Goal: Task Accomplishment & Management: Use online tool/utility

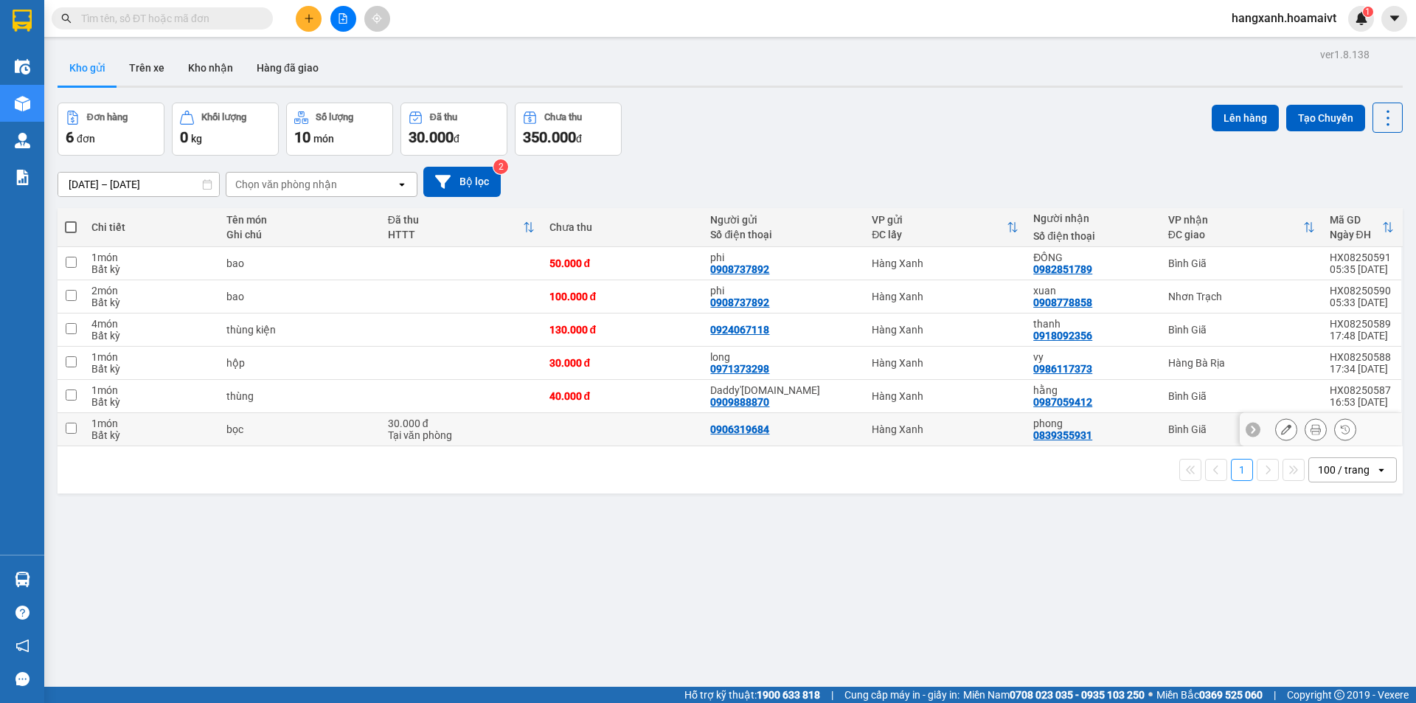
click at [970, 429] on div "Hàng Xanh" at bounding box center [945, 429] width 147 height 12
checkbox input "true"
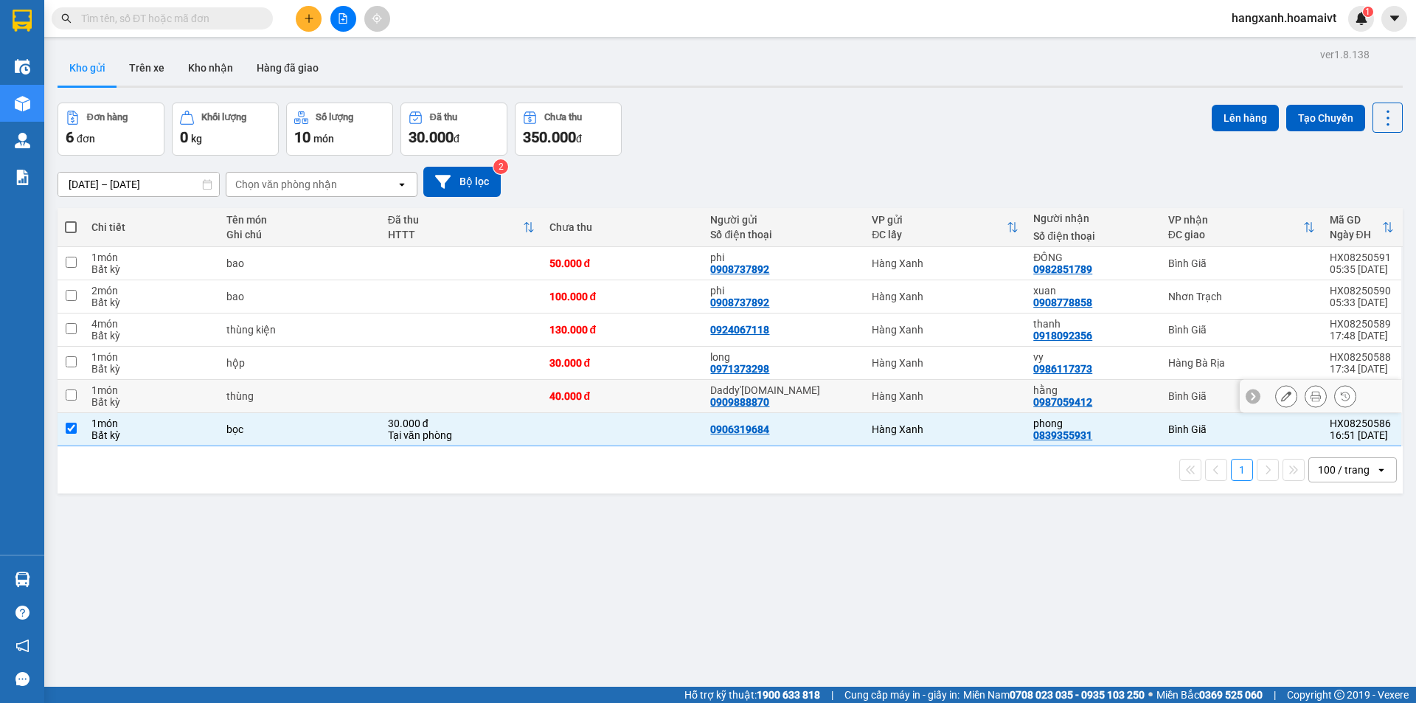
click at [966, 407] on td "Hàng Xanh" at bounding box center [945, 396] width 162 height 33
checkbox input "true"
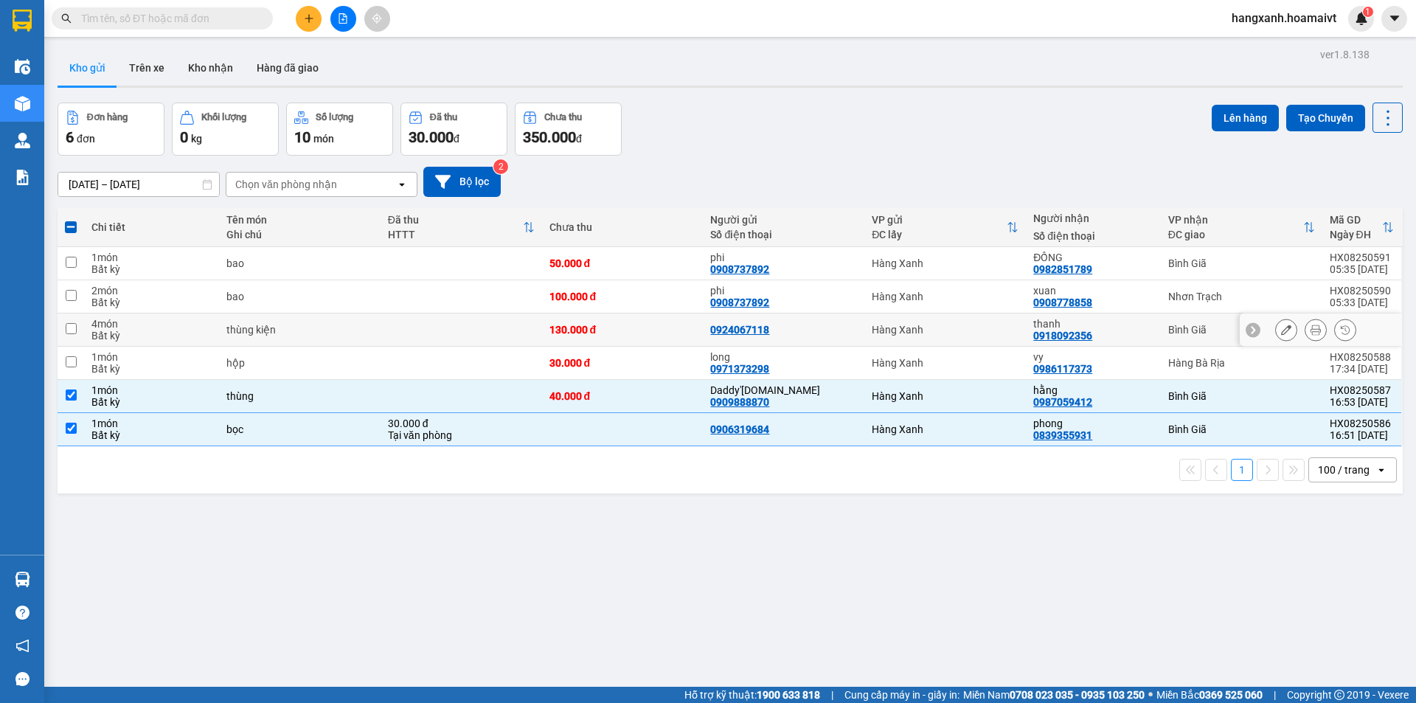
click at [980, 321] on td "Hàng Xanh" at bounding box center [945, 329] width 162 height 33
checkbox input "true"
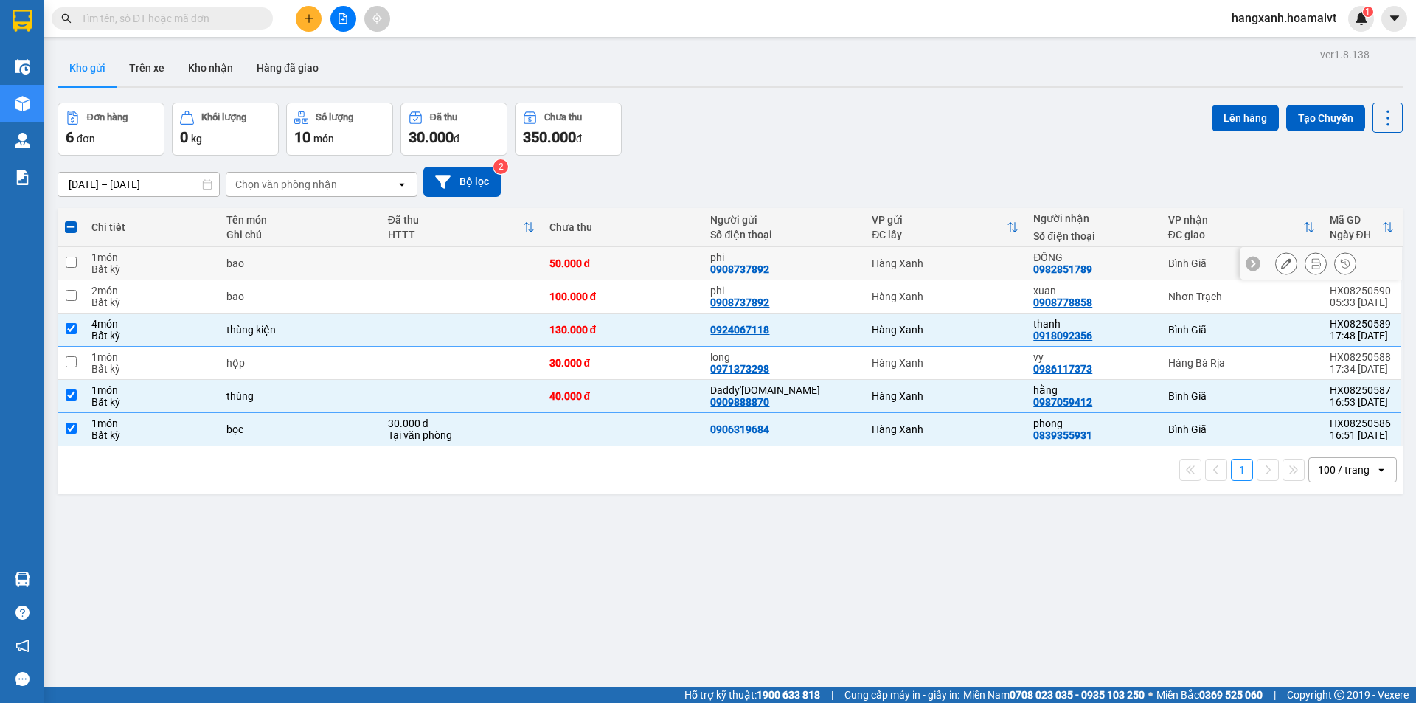
click at [971, 258] on div "Hàng Xanh" at bounding box center [945, 263] width 147 height 12
checkbox input "true"
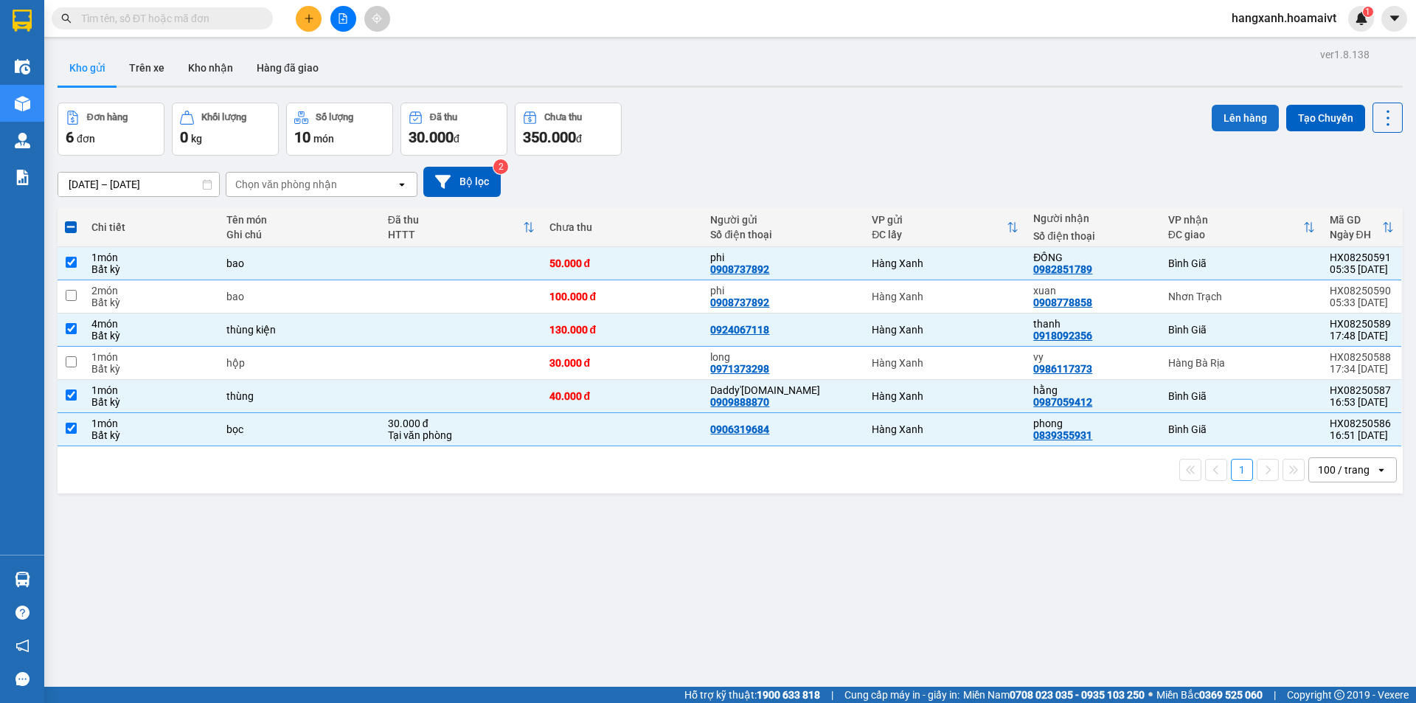
click at [1227, 121] on button "Lên hàng" at bounding box center [1245, 118] width 67 height 27
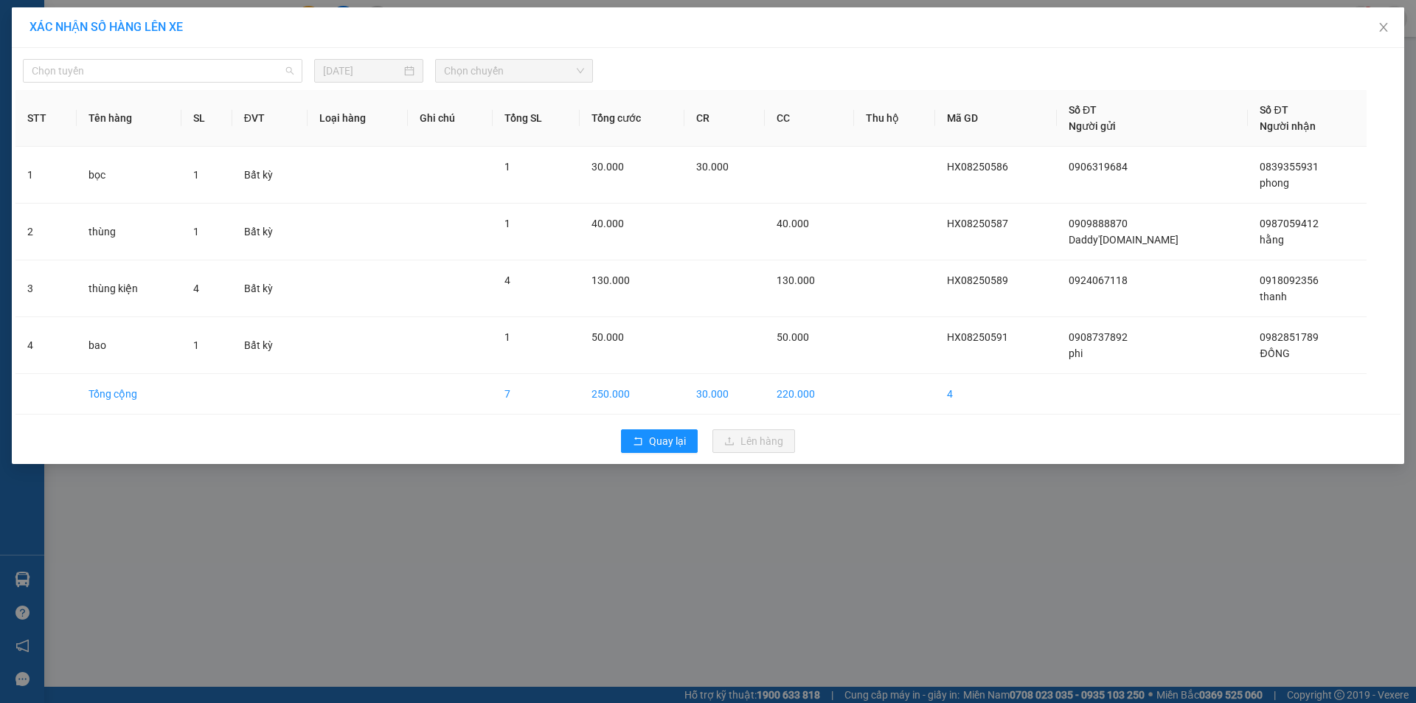
drag, startPoint x: 147, startPoint y: 78, endPoint x: 127, endPoint y: 103, distance: 31.5
click at [146, 78] on span "Chọn tuyến" at bounding box center [163, 71] width 262 height 22
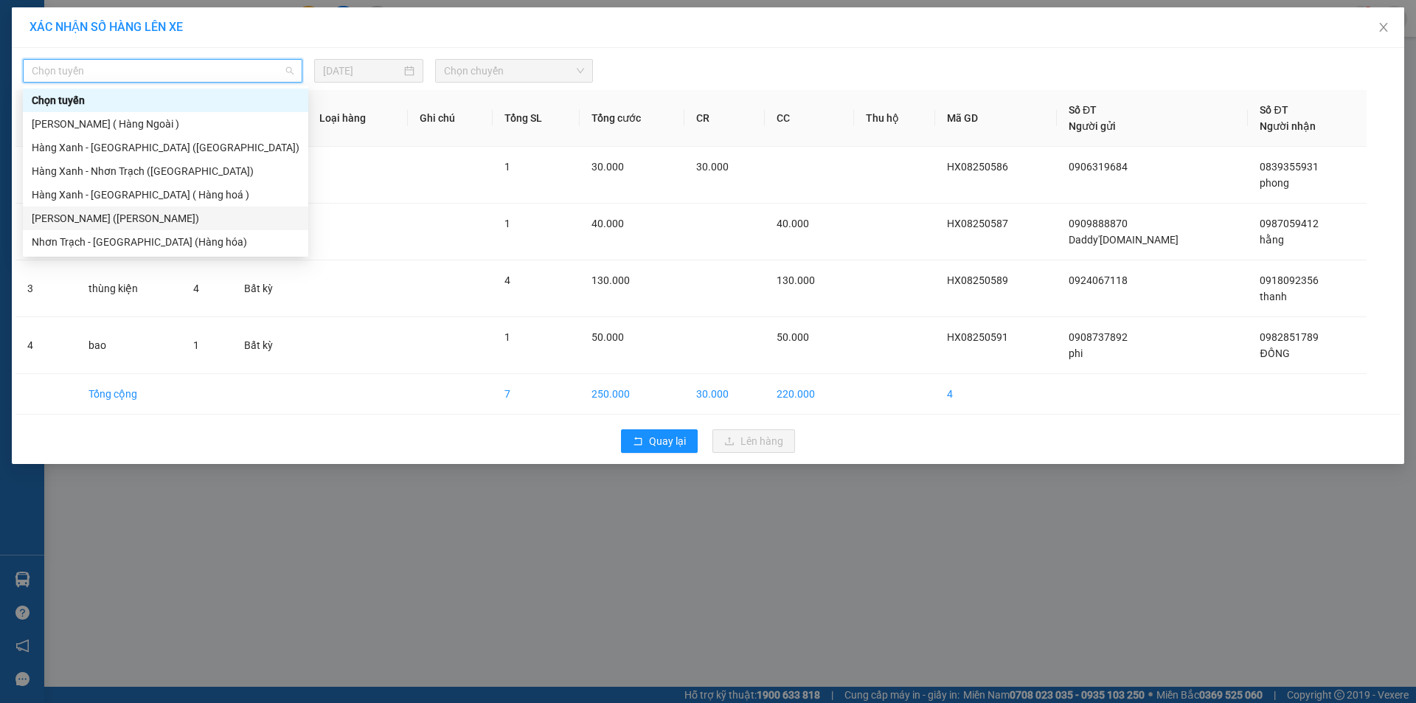
click at [114, 217] on div "[PERSON_NAME] ([PERSON_NAME])" at bounding box center [166, 218] width 268 height 16
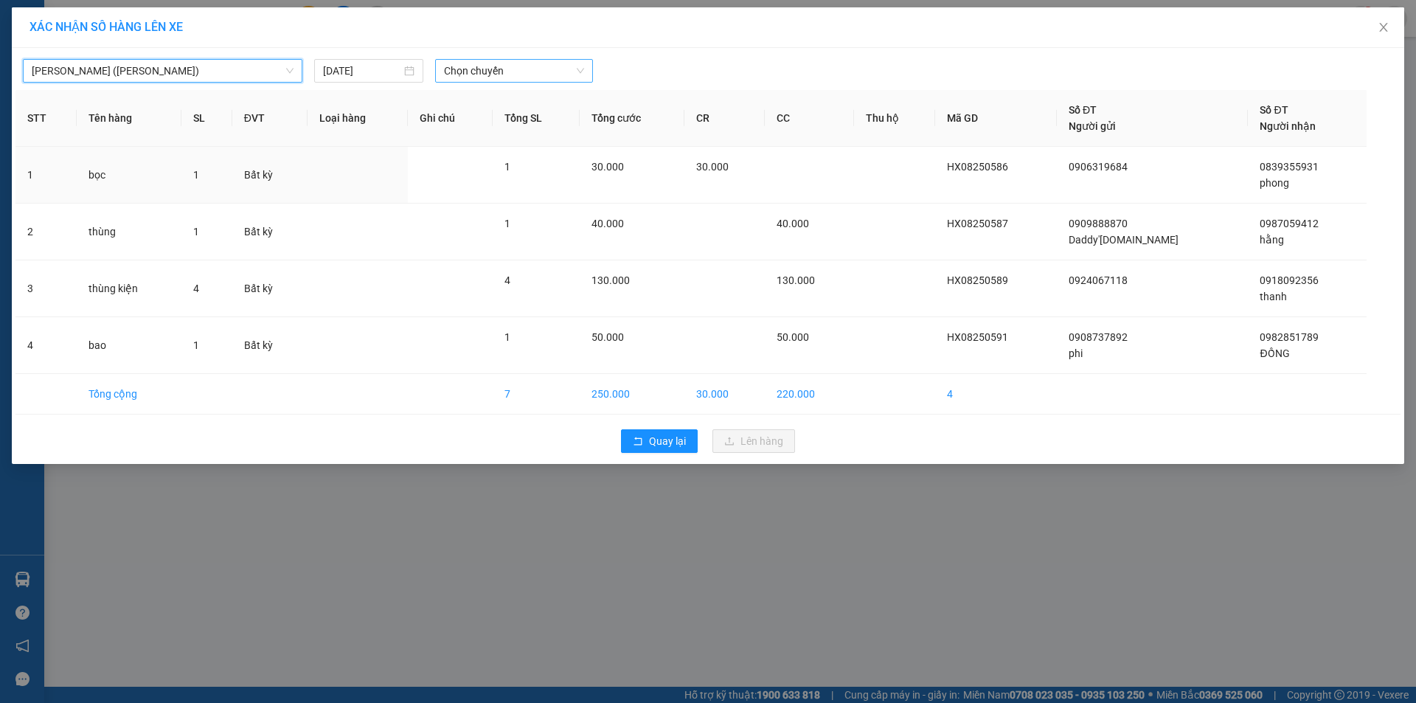
click at [488, 72] on span "Chọn chuyến" at bounding box center [514, 71] width 140 height 22
type input "0545"
click at [511, 128] on div "Thêm chuyến " 05:45 "" at bounding box center [513, 124] width 157 height 25
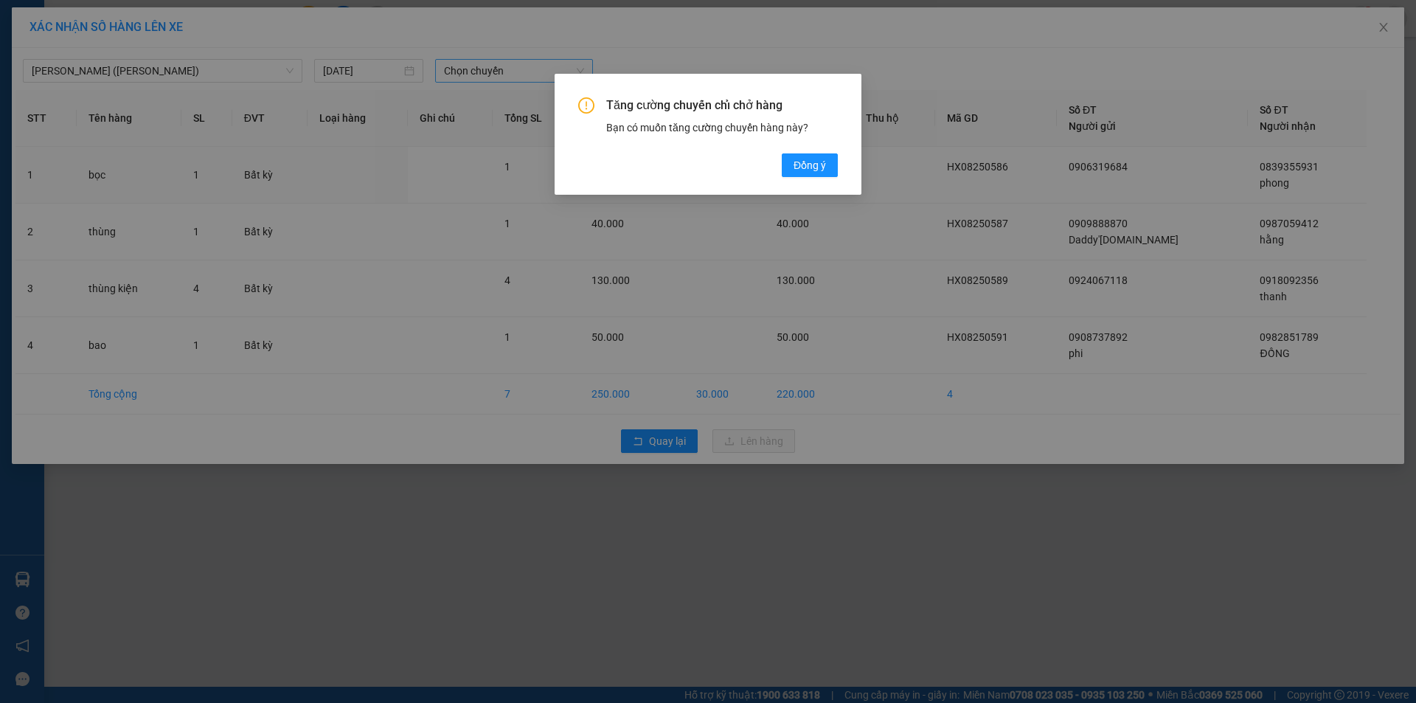
drag, startPoint x: 811, startPoint y: 164, endPoint x: 538, endPoint y: 0, distance: 317.6
click at [800, 162] on span "Đồng ý" at bounding box center [810, 165] width 32 height 16
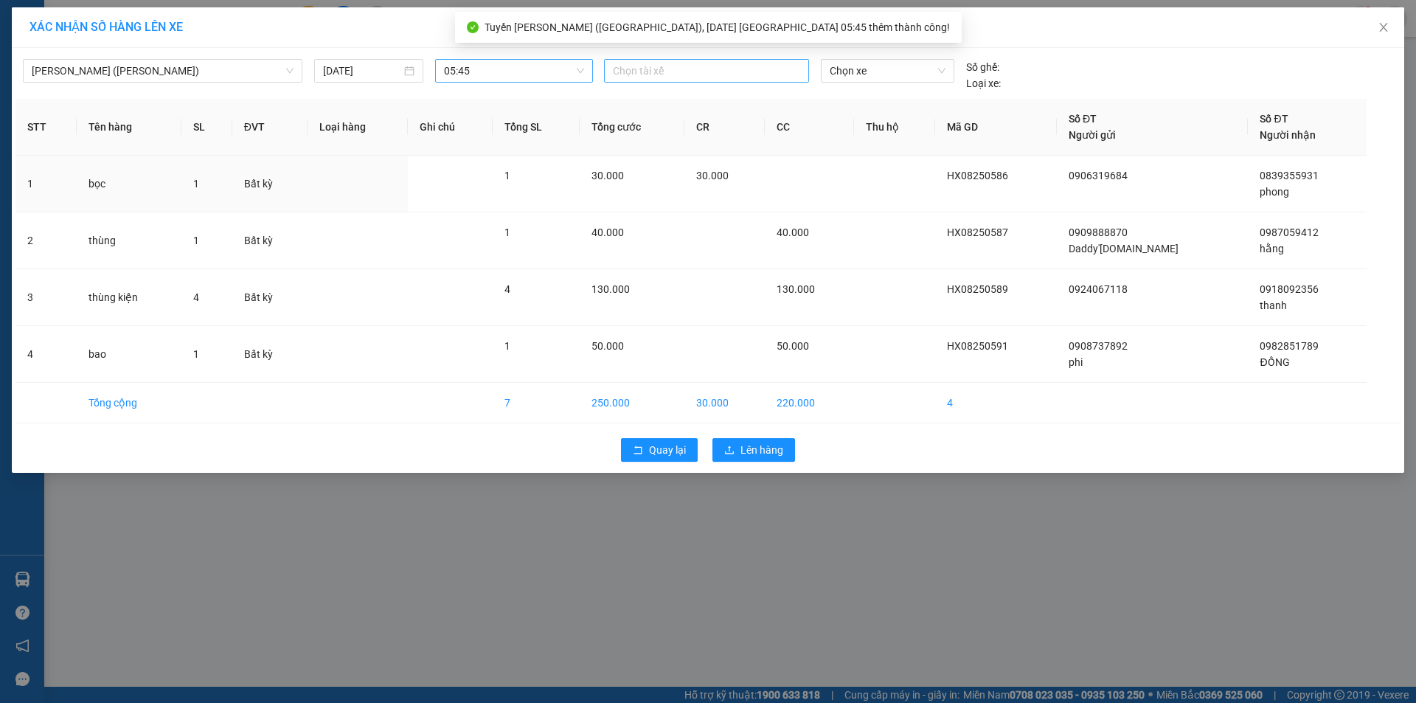
click at [645, 81] on div "Chọn tài xế" at bounding box center [706, 71] width 205 height 24
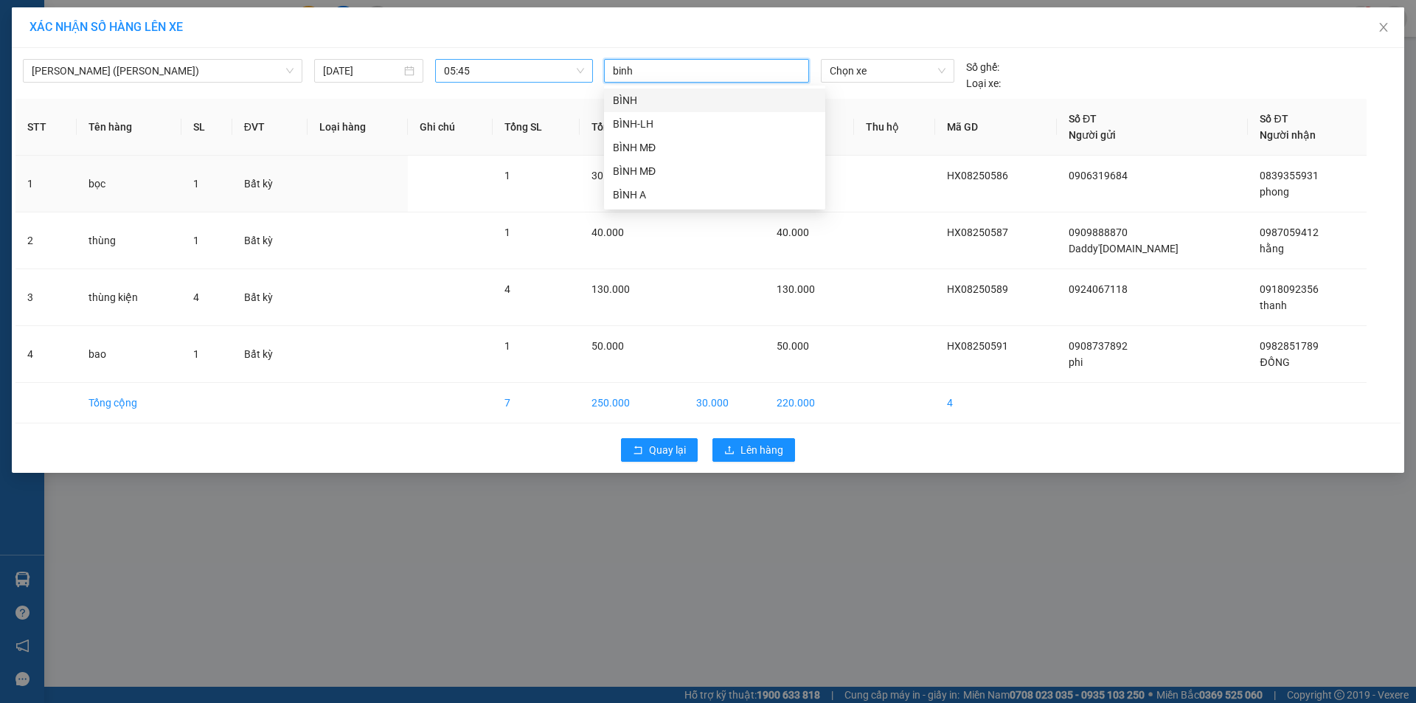
type input "binh"
click at [644, 123] on div "BÌNH MĐ" at bounding box center [715, 124] width 204 height 16
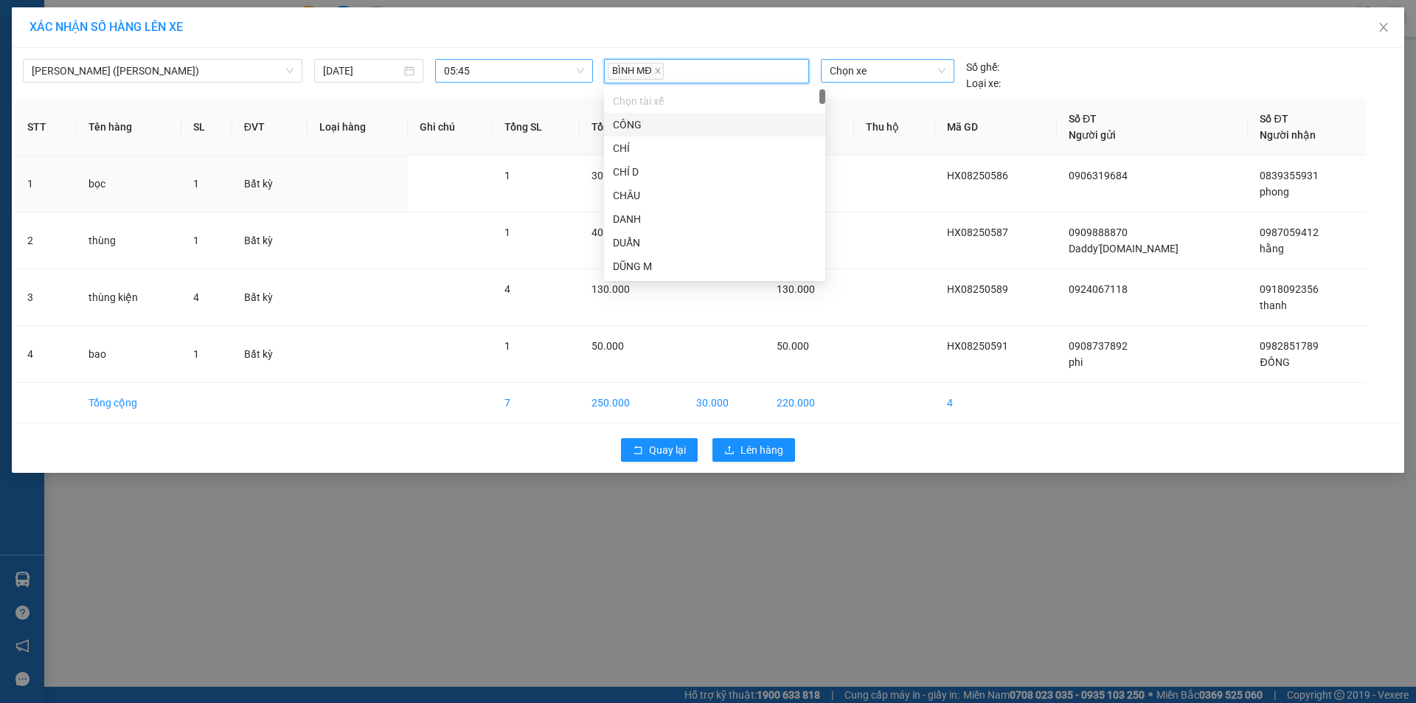
click at [908, 72] on span "Chọn xe" at bounding box center [887, 71] width 115 height 22
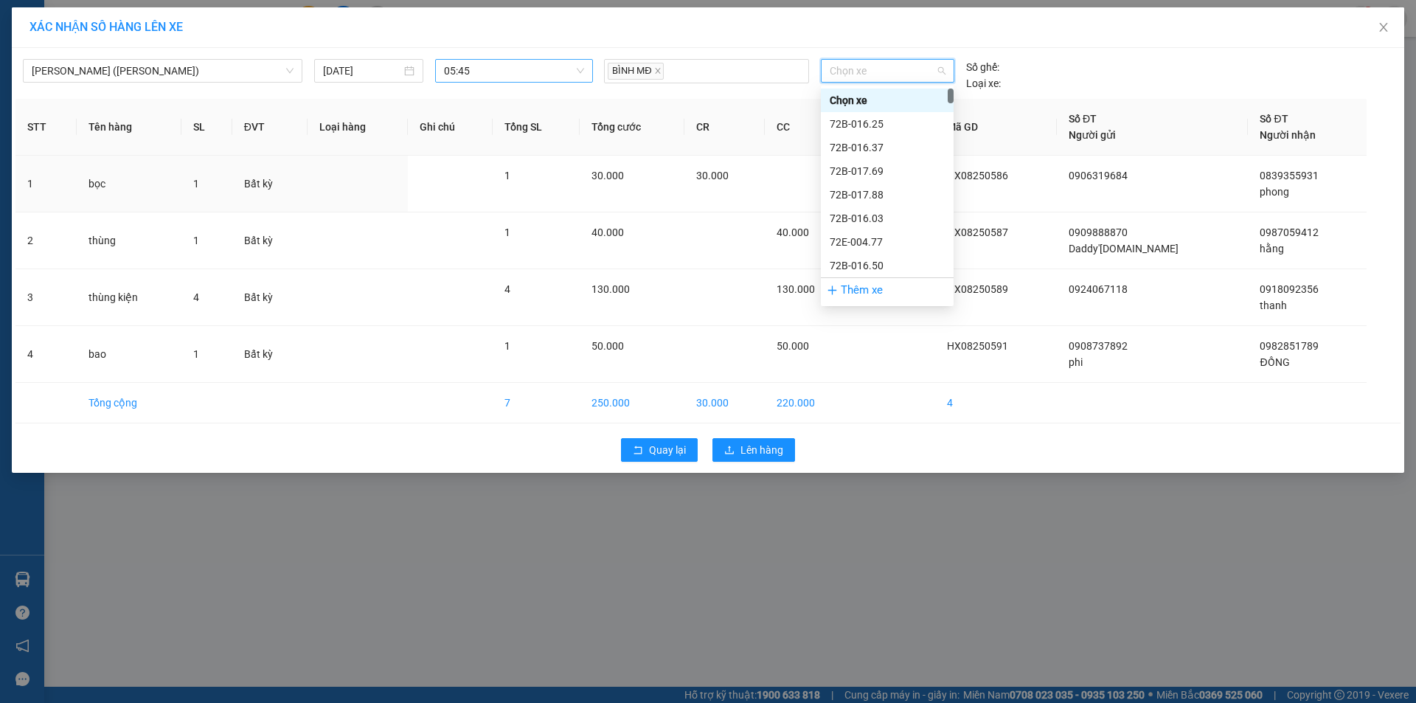
type input "2"
type input "7009"
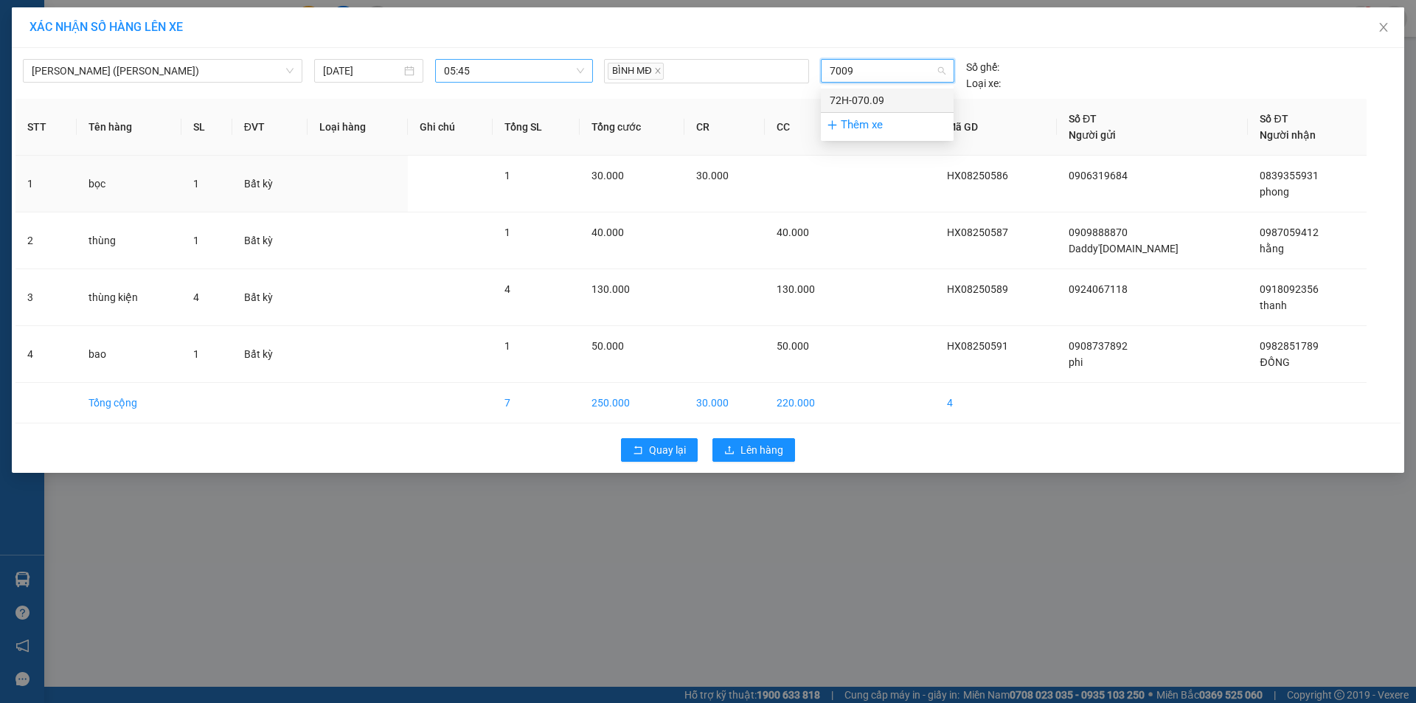
click at [925, 99] on div "72H-070.09" at bounding box center [887, 100] width 115 height 16
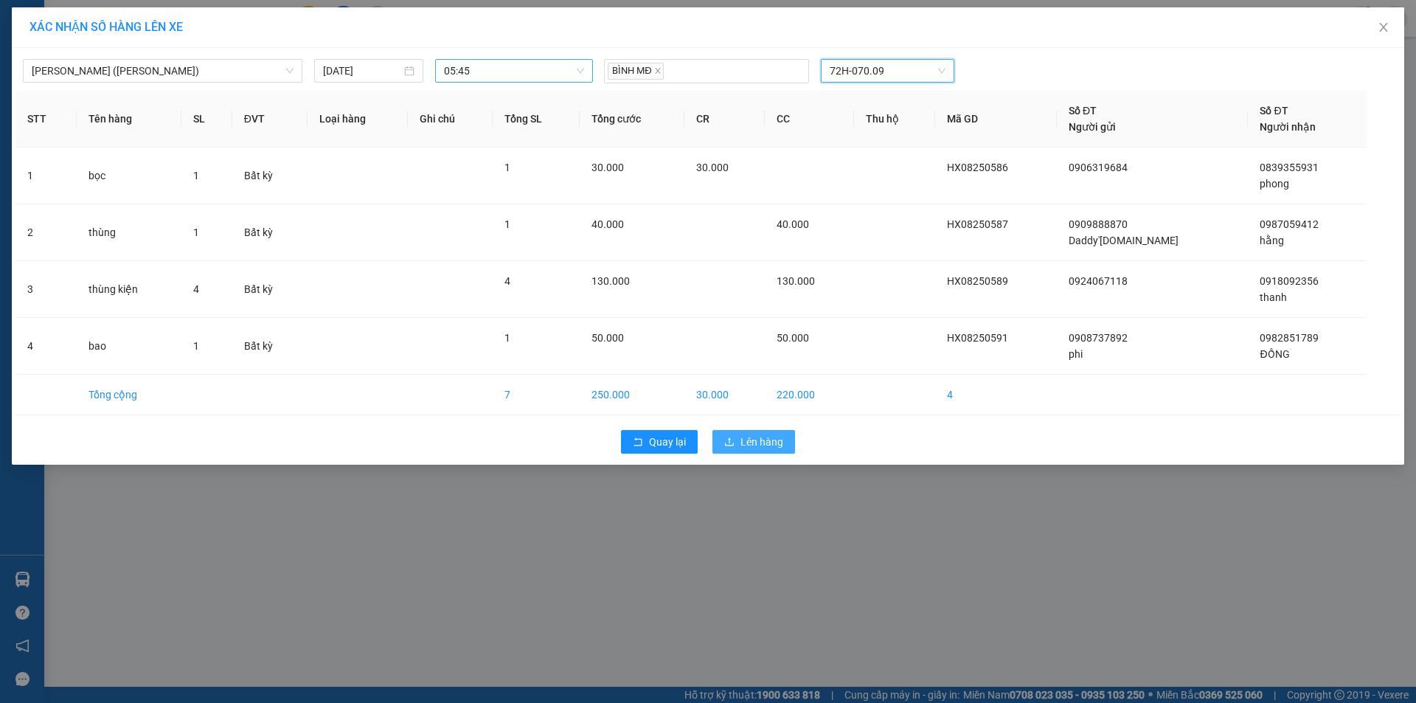
drag, startPoint x: 763, startPoint y: 443, endPoint x: 777, endPoint y: 439, distance: 14.7
click at [763, 443] on span "Lên hàng" at bounding box center [762, 442] width 43 height 16
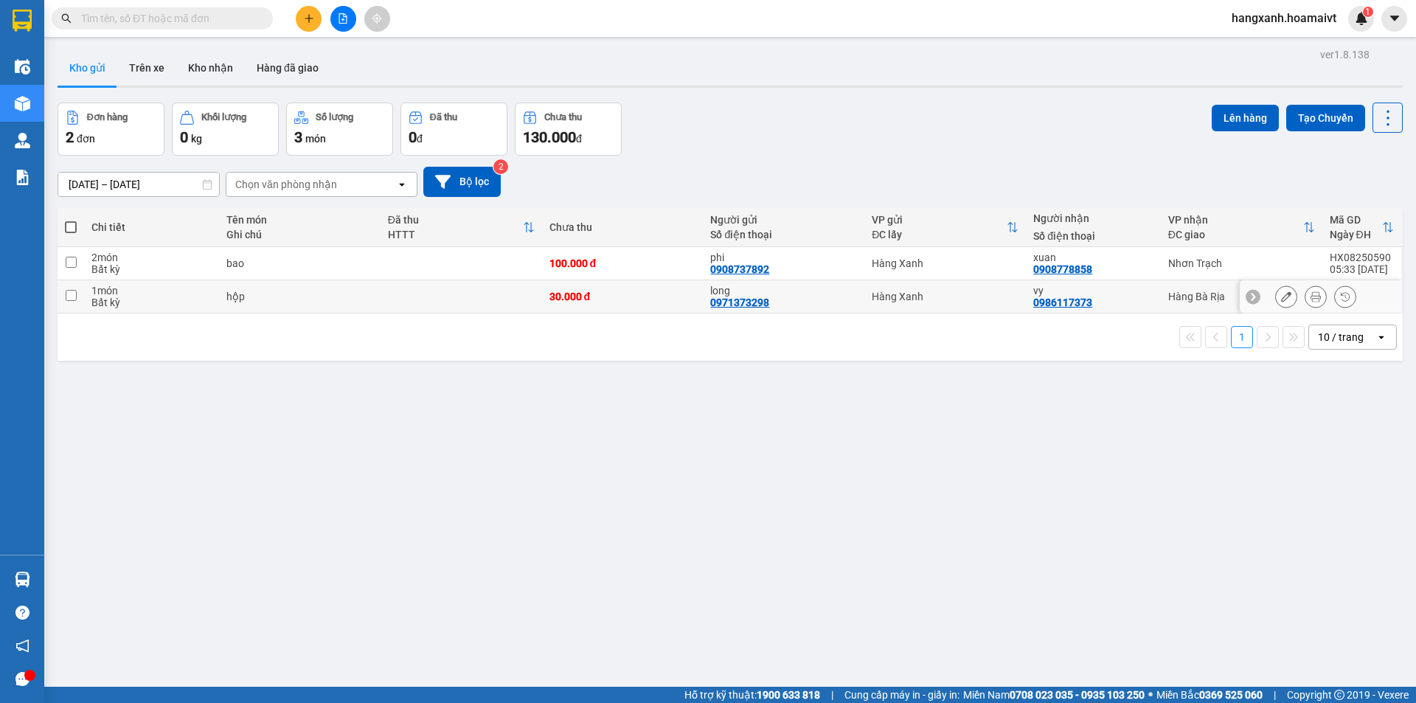
click at [1144, 307] on div "vy 0986117373" at bounding box center [1092, 297] width 119 height 24
checkbox input "true"
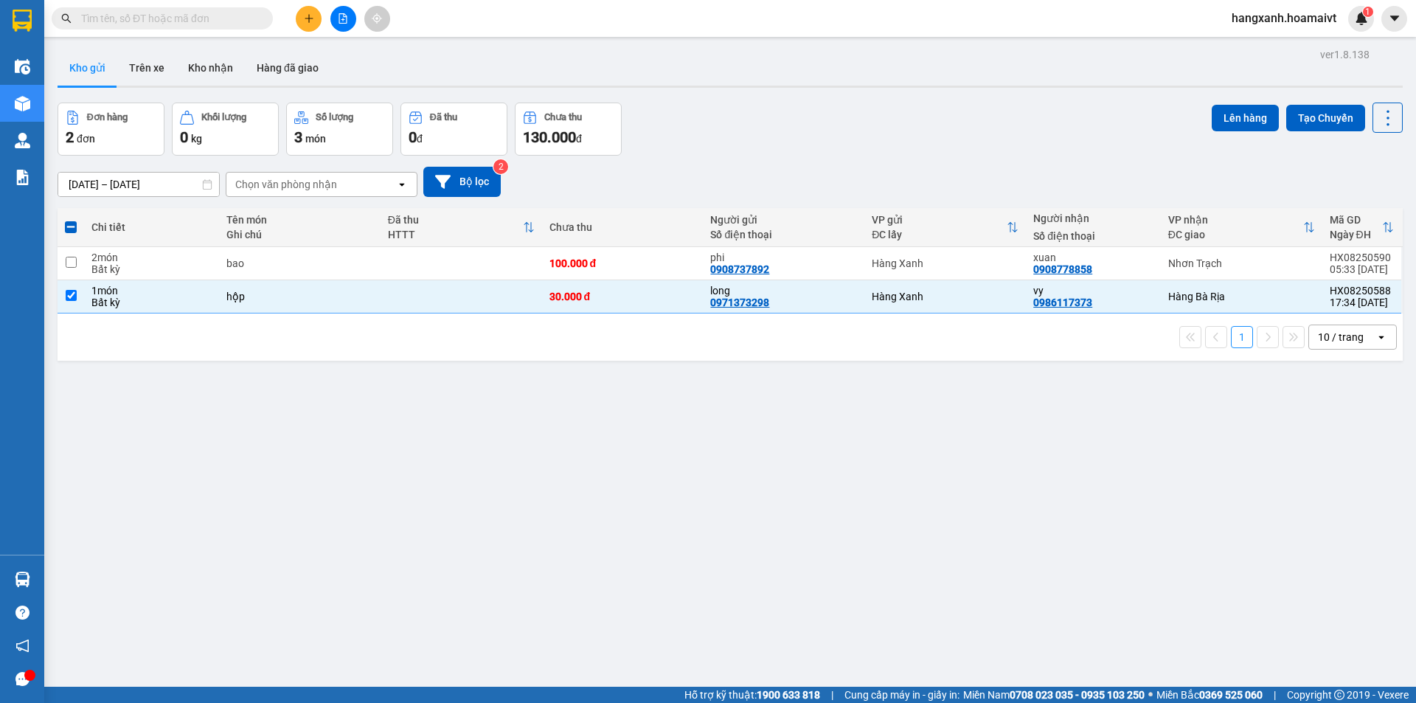
click at [1247, 110] on button "Lên hàng" at bounding box center [1245, 118] width 67 height 27
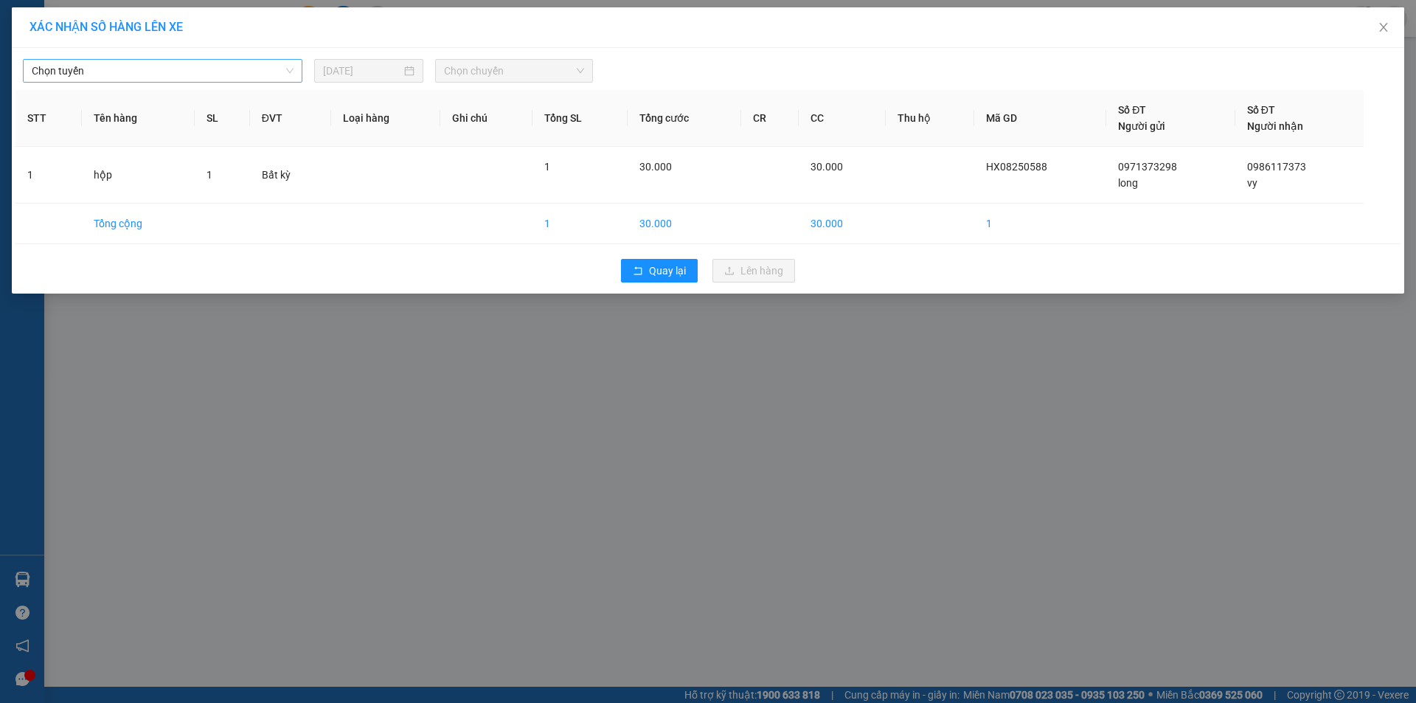
click at [111, 76] on span "Chọn tuyến" at bounding box center [163, 71] width 262 height 22
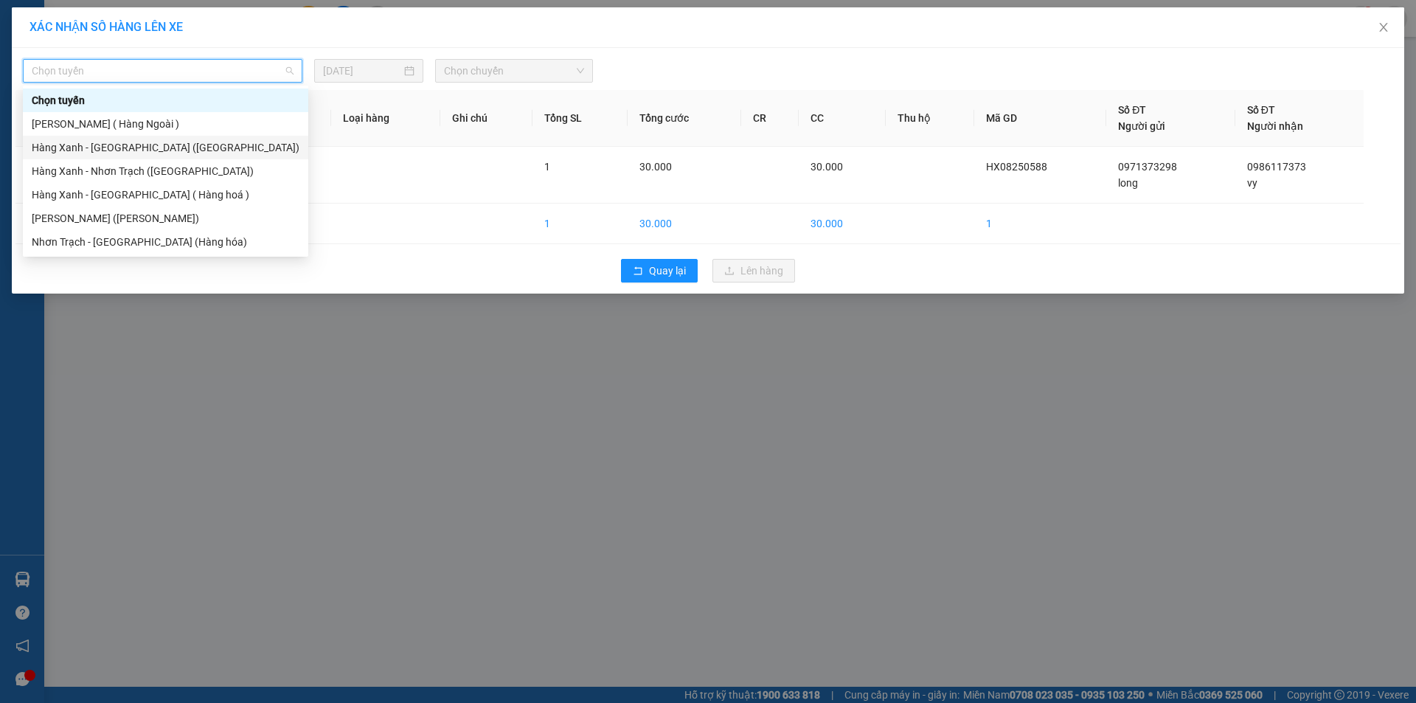
click at [91, 153] on div "Hàng Xanh - [GEOGRAPHIC_DATA] ([GEOGRAPHIC_DATA])" at bounding box center [166, 147] width 268 height 16
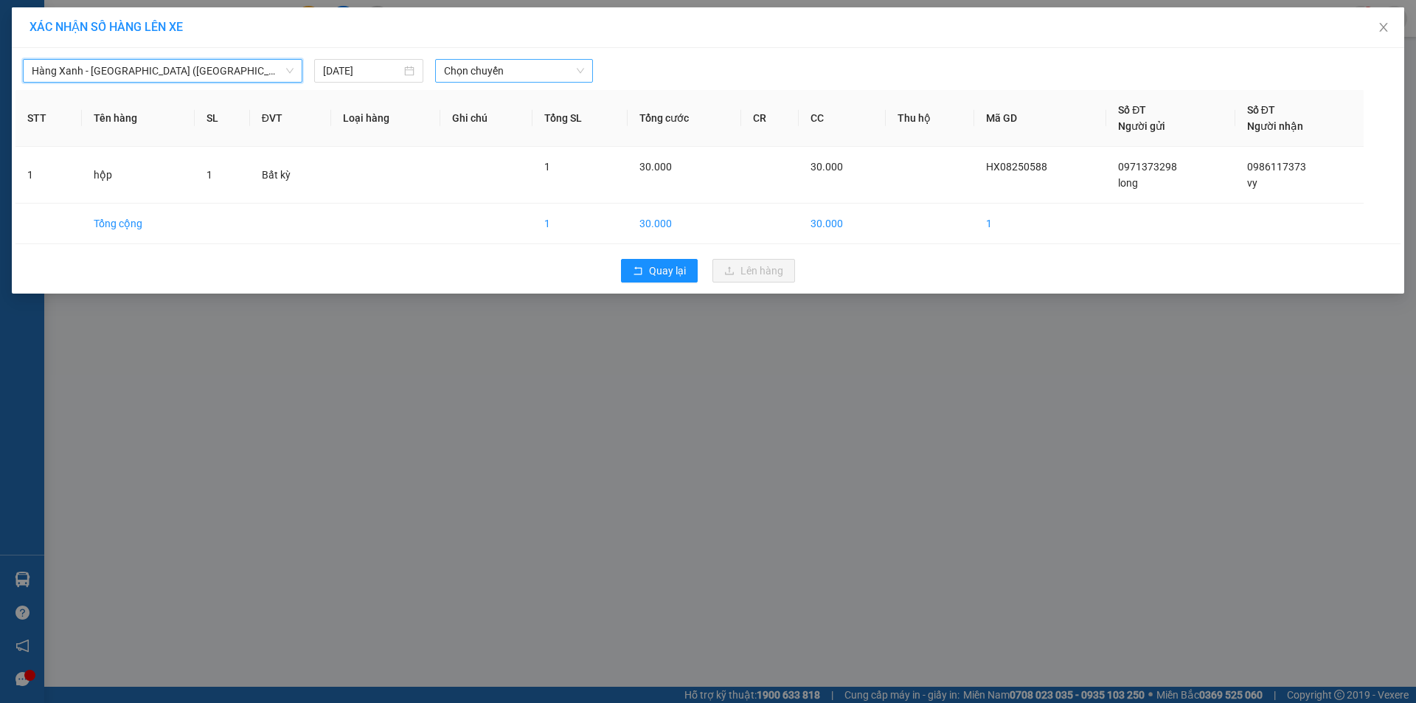
click at [513, 75] on span "Chọn chuyến" at bounding box center [514, 71] width 140 height 22
type input "0545"
click at [541, 124] on div "Thêm chuyến " 05:45 "" at bounding box center [513, 124] width 157 height 25
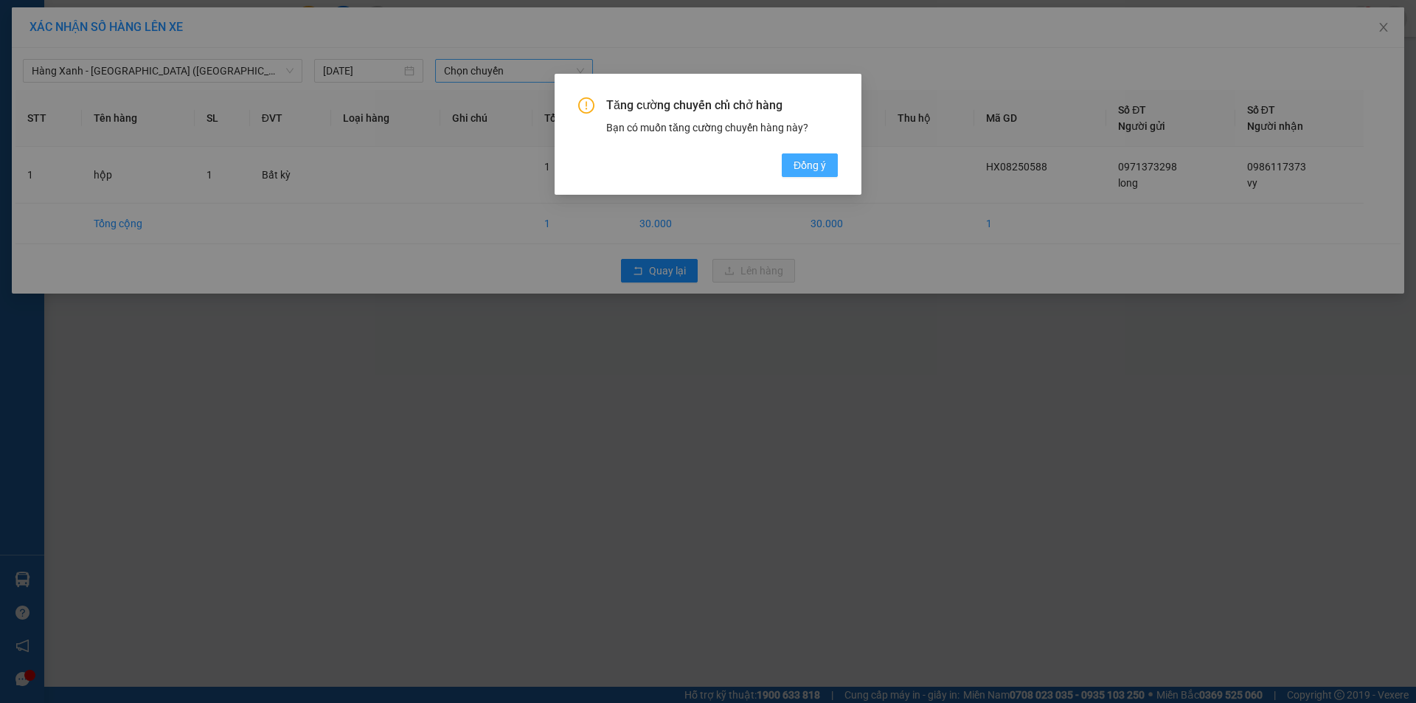
click at [794, 167] on span "Đồng ý" at bounding box center [810, 165] width 32 height 16
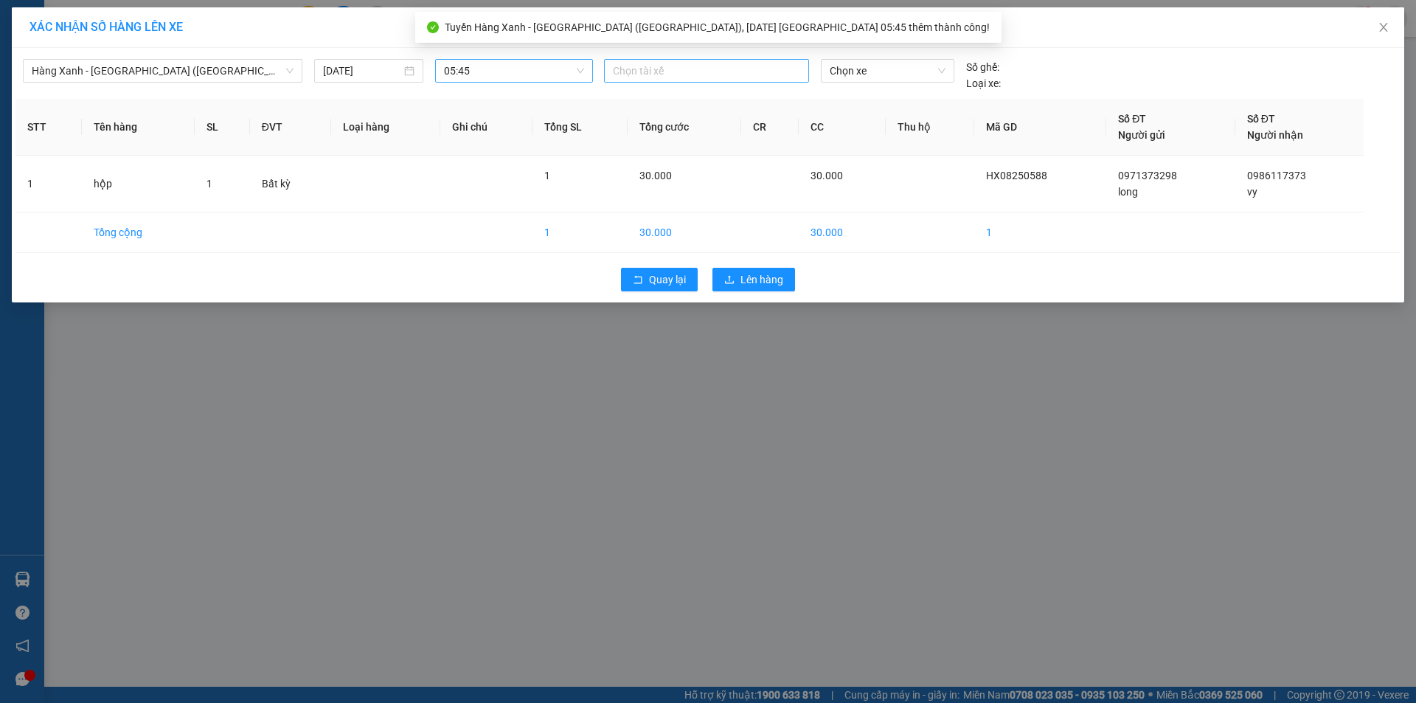
click at [699, 67] on div "Chọn tài xế" at bounding box center [706, 71] width 205 height 24
type input "binh"
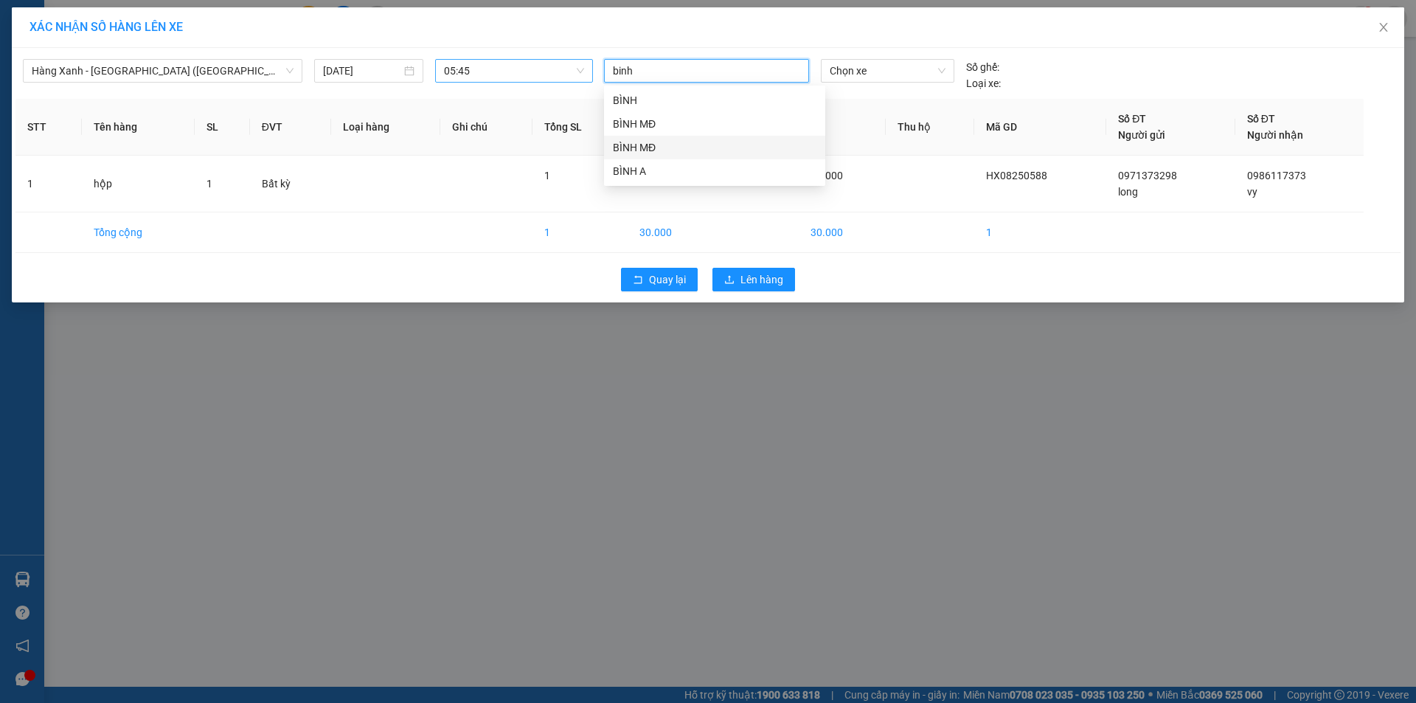
click at [655, 153] on div "BÌNH MĐ" at bounding box center [715, 147] width 204 height 16
click at [862, 72] on span "Chọn xe" at bounding box center [887, 71] width 115 height 22
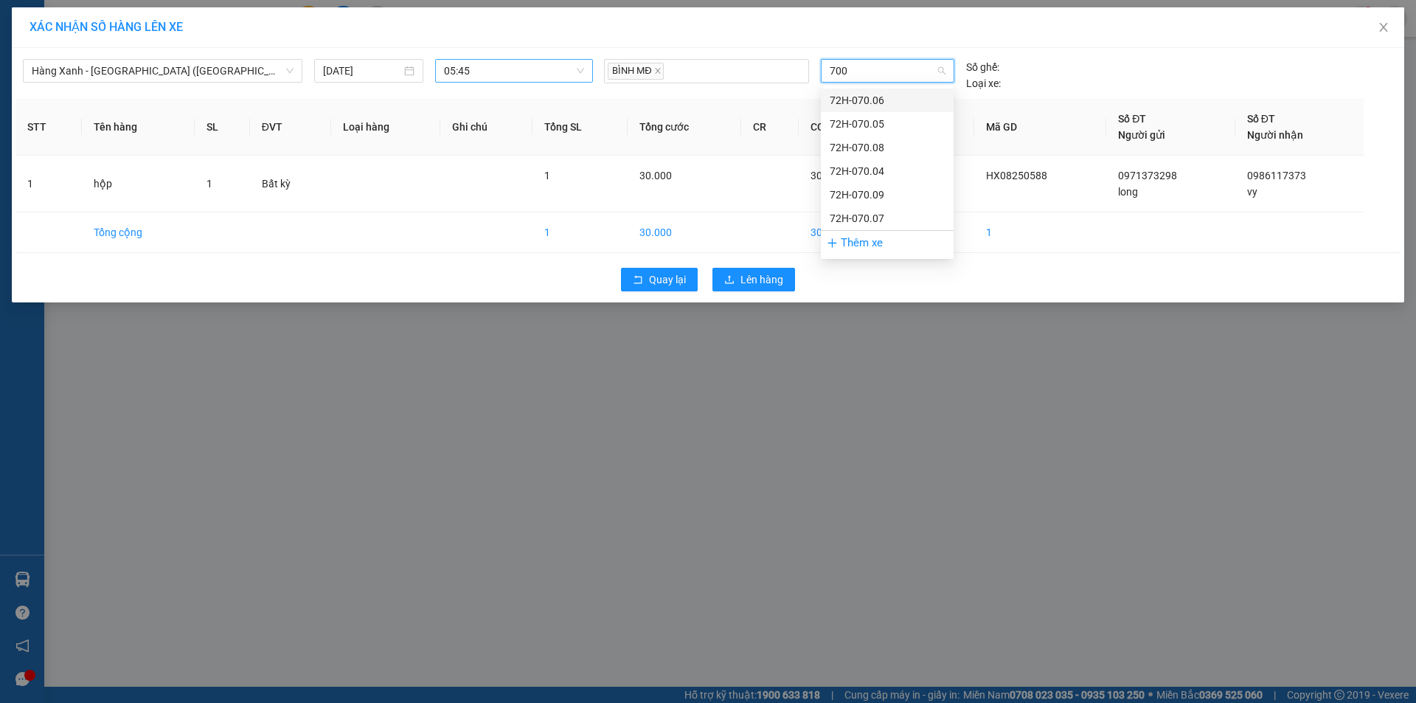
type input "7009"
click at [864, 96] on div "72H-070.09" at bounding box center [887, 100] width 115 height 16
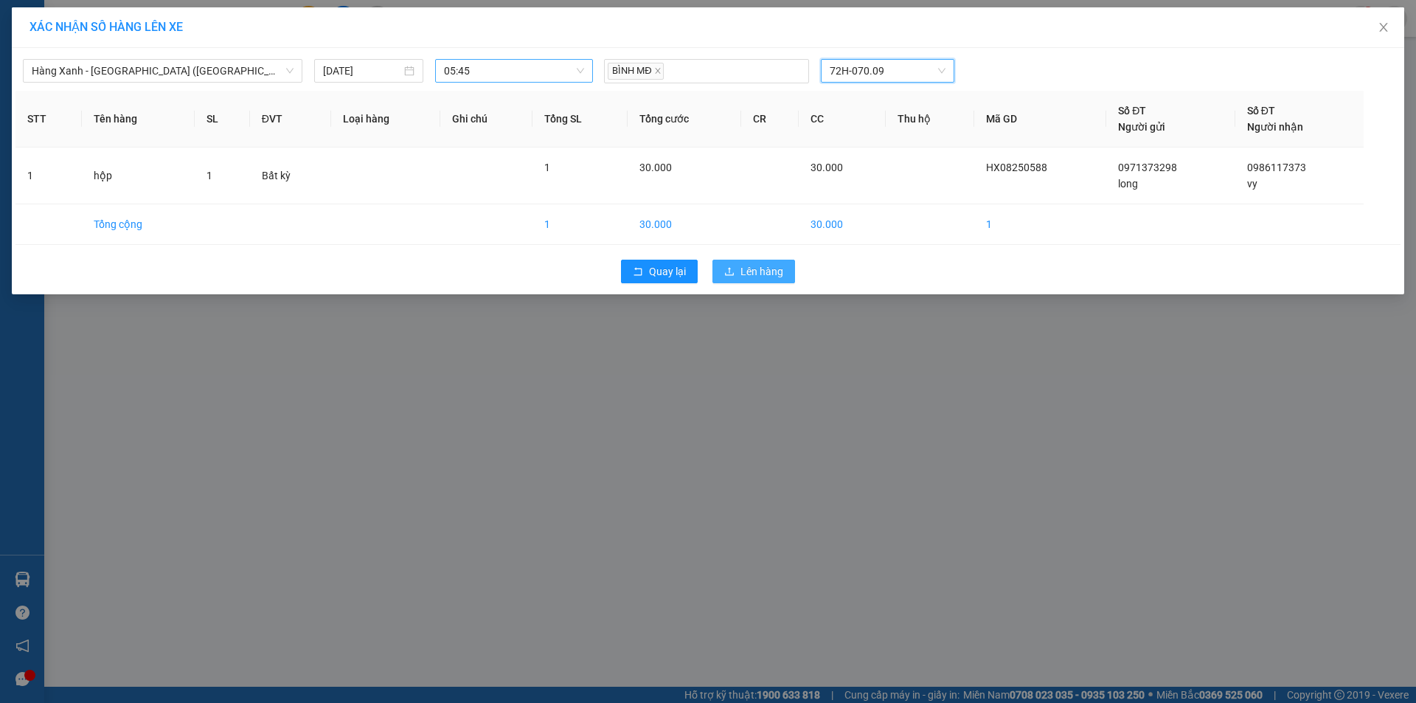
click at [746, 271] on span "Lên hàng" at bounding box center [762, 271] width 43 height 16
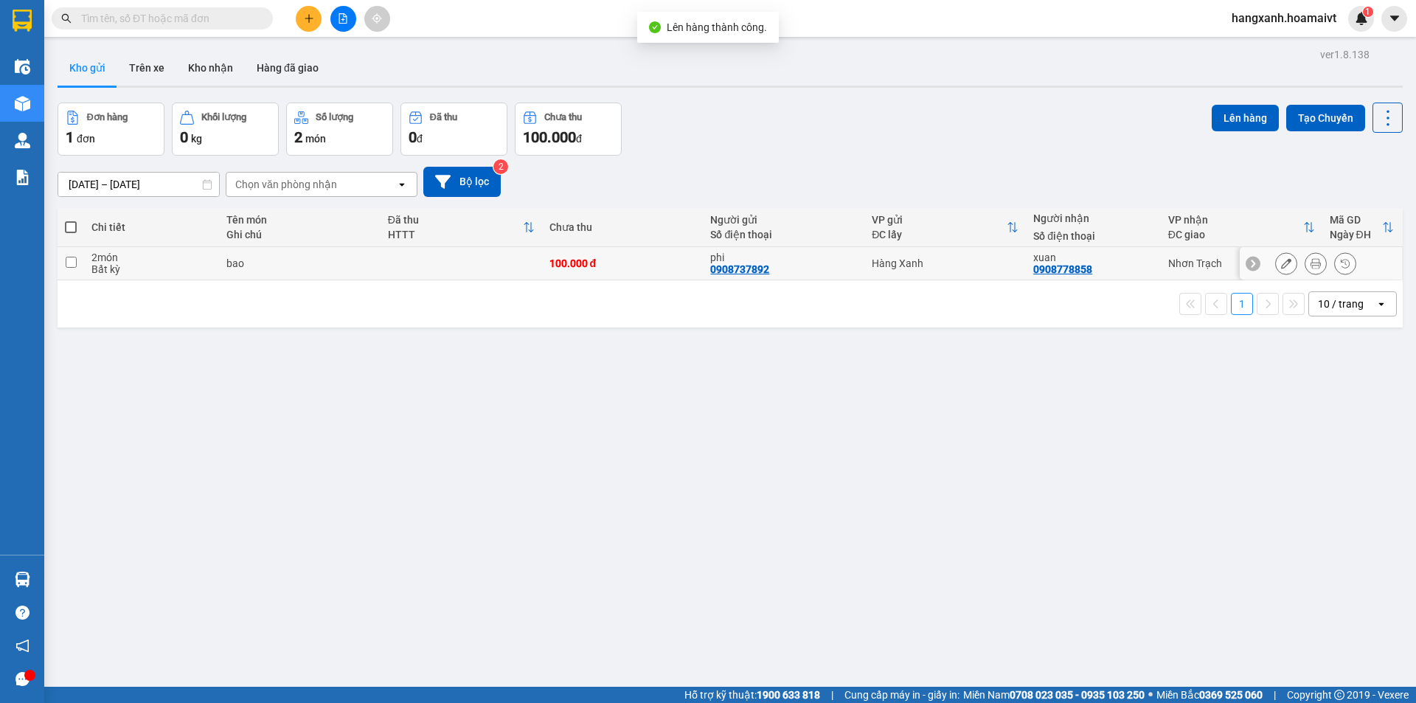
drag, startPoint x: 935, startPoint y: 263, endPoint x: 999, endPoint y: 240, distance: 68.1
click at [937, 261] on div "Hàng Xanh" at bounding box center [945, 263] width 147 height 12
checkbox input "true"
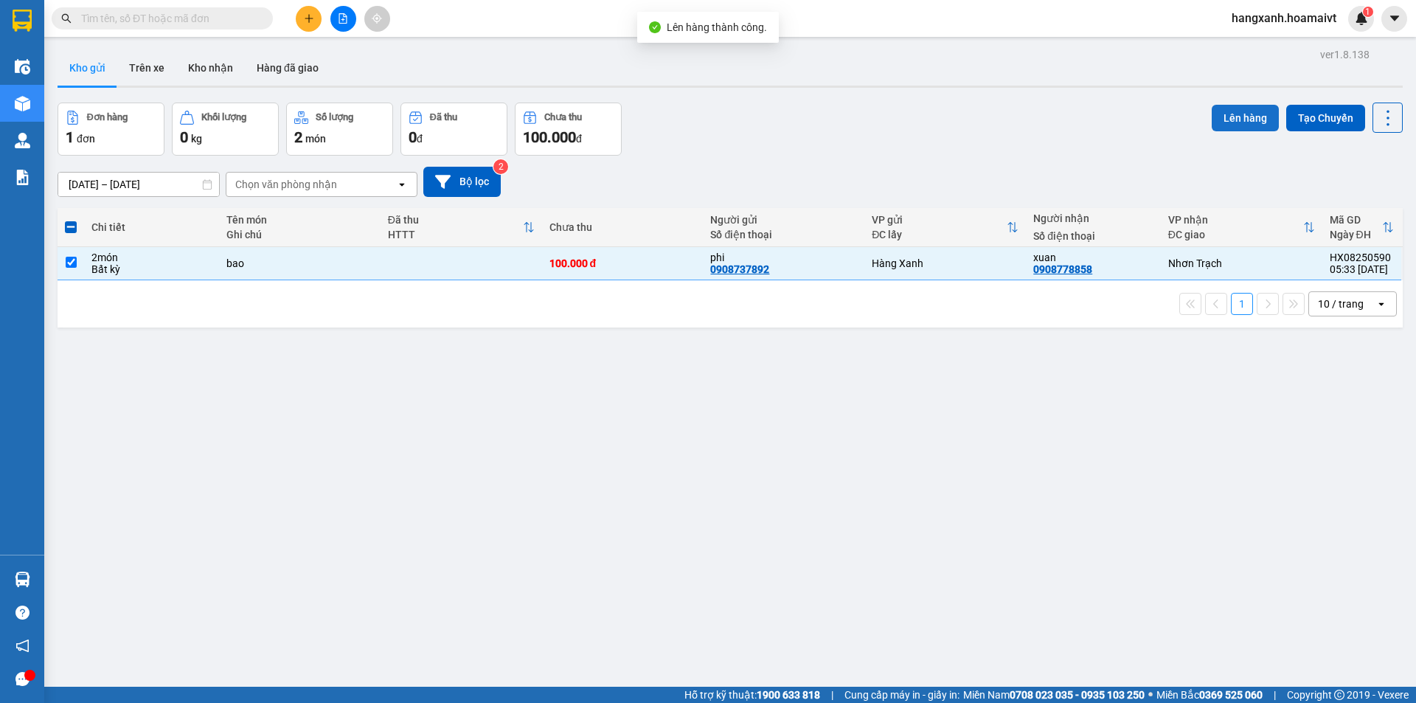
click at [1258, 114] on button "Lên hàng" at bounding box center [1245, 118] width 67 height 27
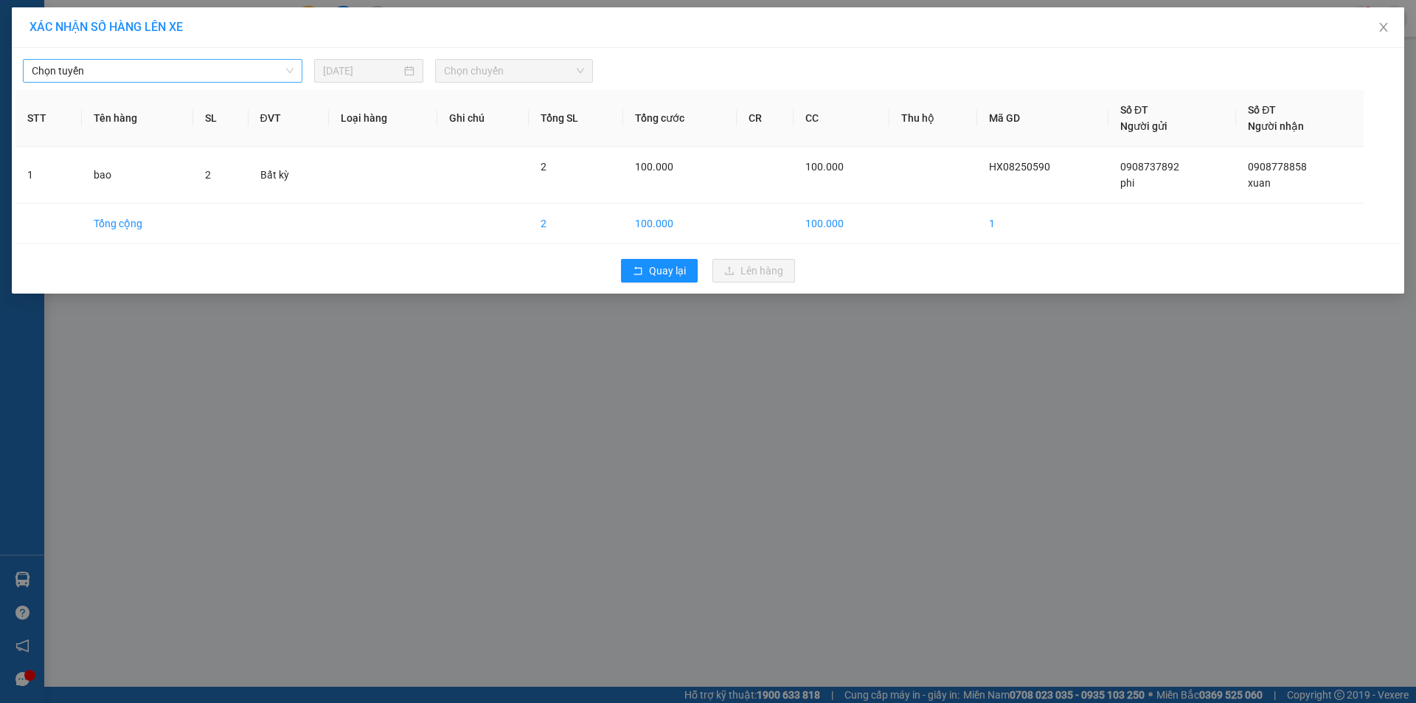
click at [97, 69] on span "Chọn tuyến" at bounding box center [163, 71] width 262 height 22
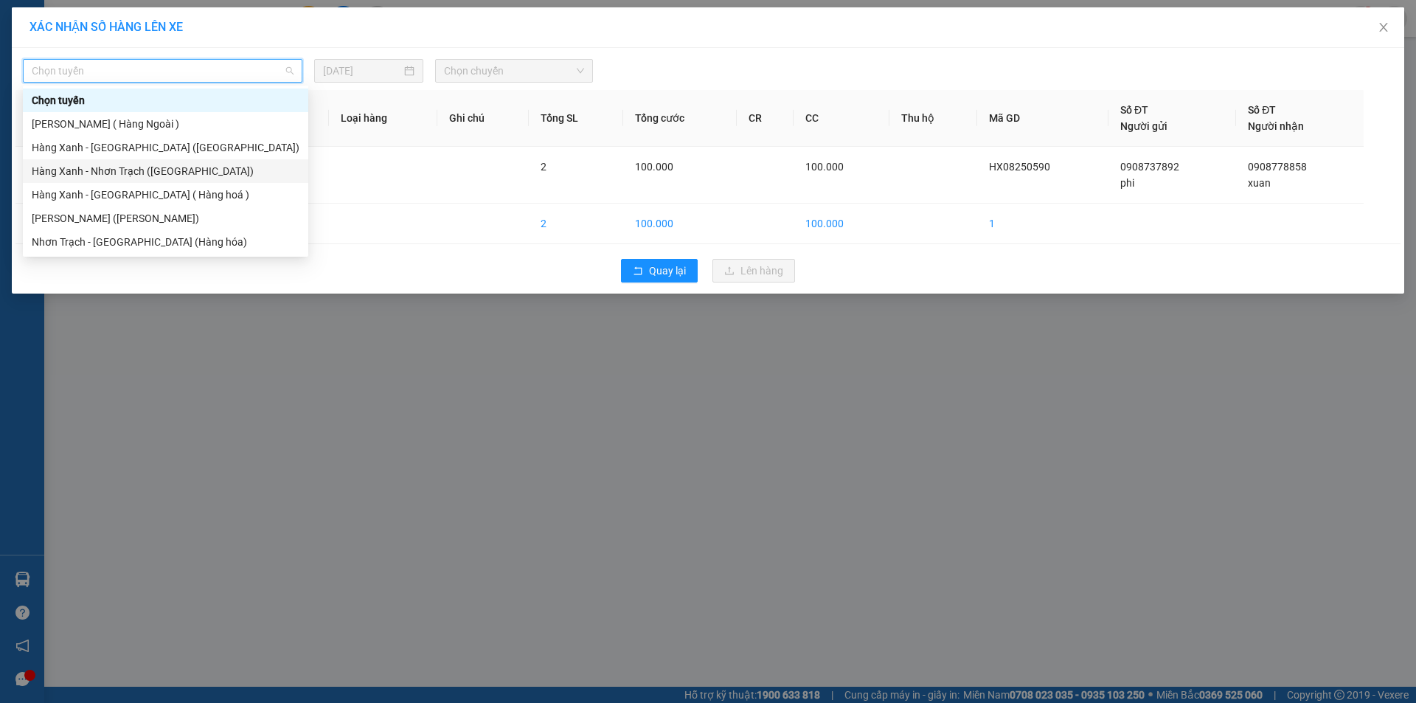
click at [108, 174] on div "Hàng Xanh - Nhơn Trạch ([GEOGRAPHIC_DATA])" at bounding box center [166, 171] width 268 height 16
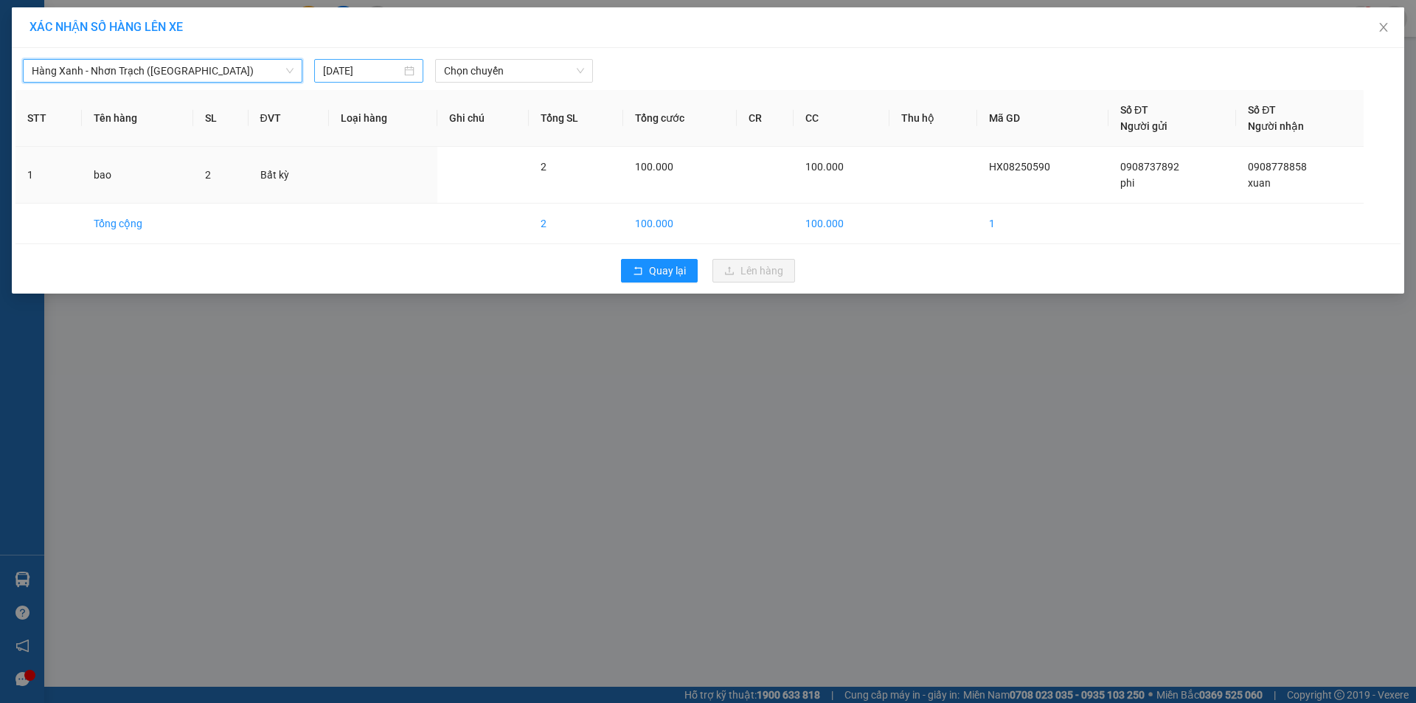
click at [379, 64] on input "[DATE]" at bounding box center [362, 71] width 78 height 16
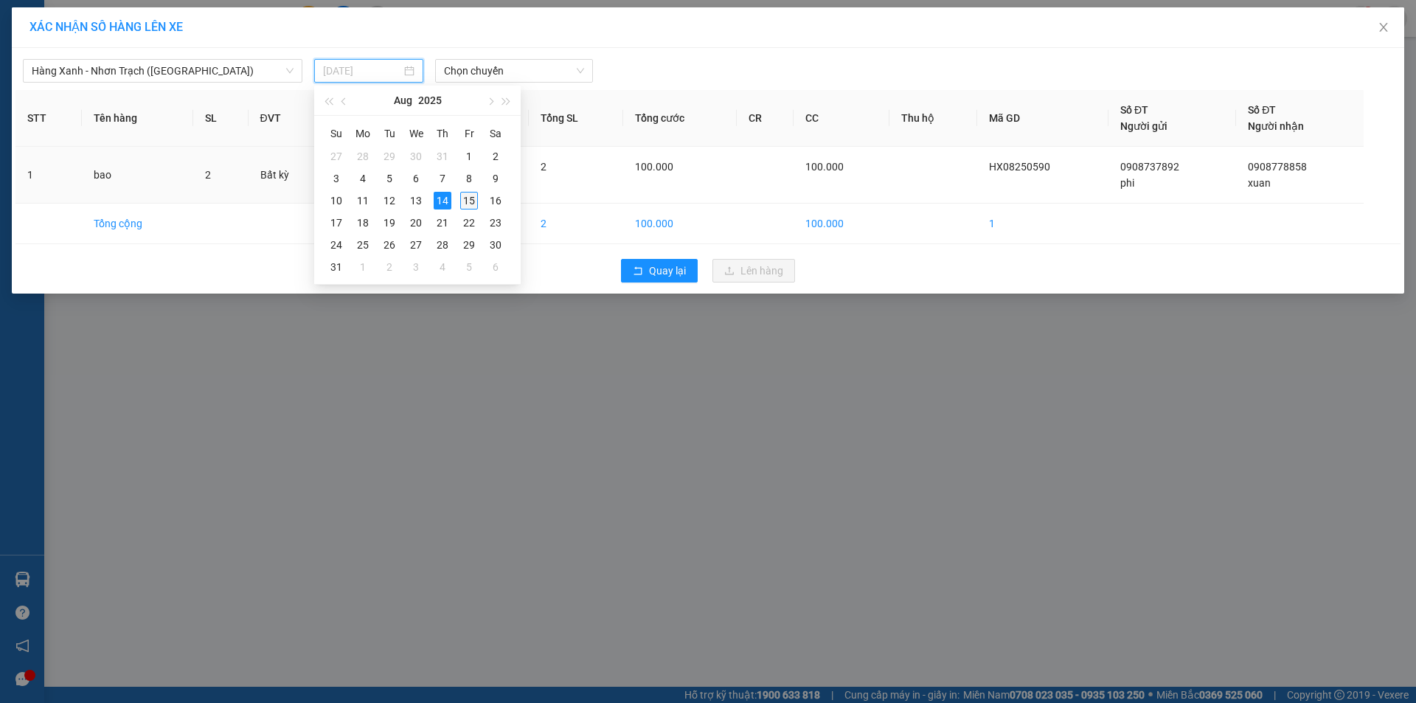
drag, startPoint x: 466, startPoint y: 198, endPoint x: 485, endPoint y: 74, distance: 124.6
click at [466, 197] on div "15" at bounding box center [469, 201] width 18 height 18
type input "[DATE]"
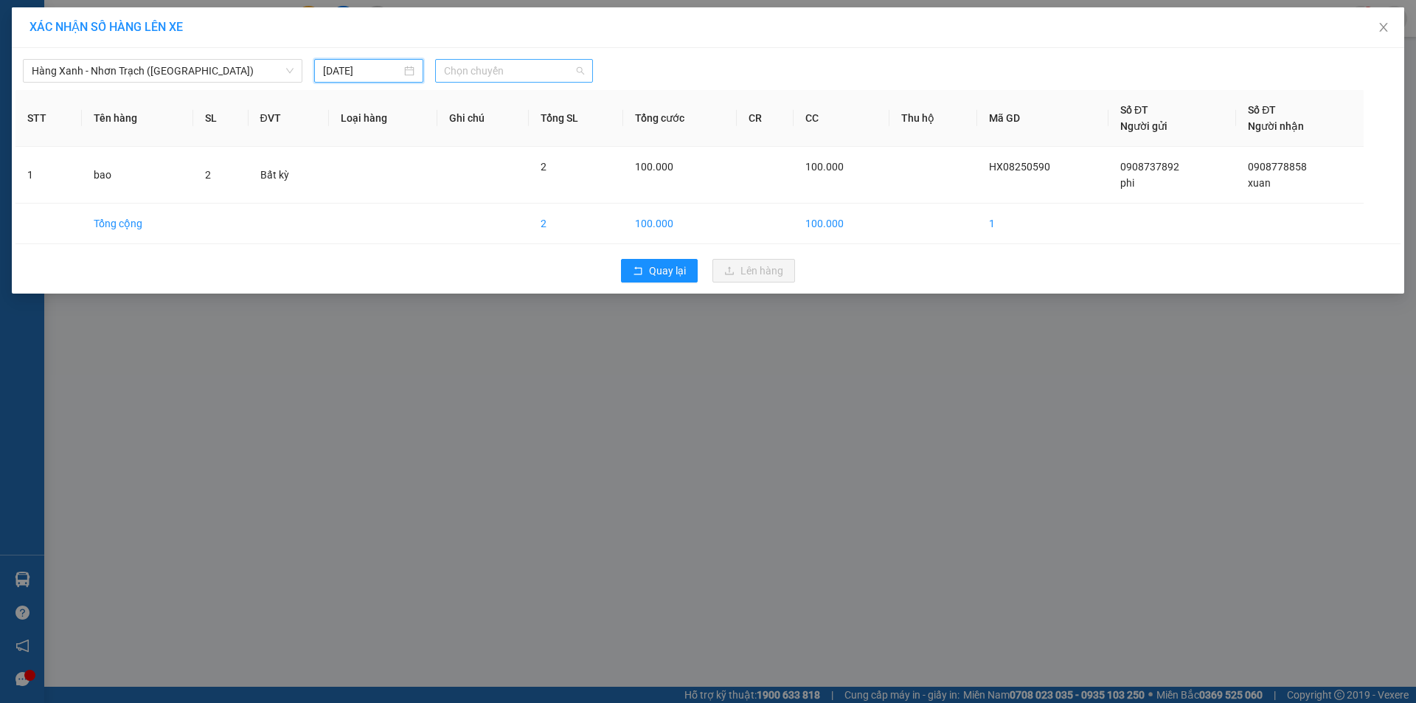
click at [485, 65] on span "Chọn chuyến" at bounding box center [514, 71] width 140 height 22
type input "0545"
drag, startPoint x: 461, startPoint y: 128, endPoint x: 469, endPoint y: 128, distance: 8.1
click at [463, 128] on div "Thêm chuyến " 05:45 "" at bounding box center [513, 124] width 157 height 25
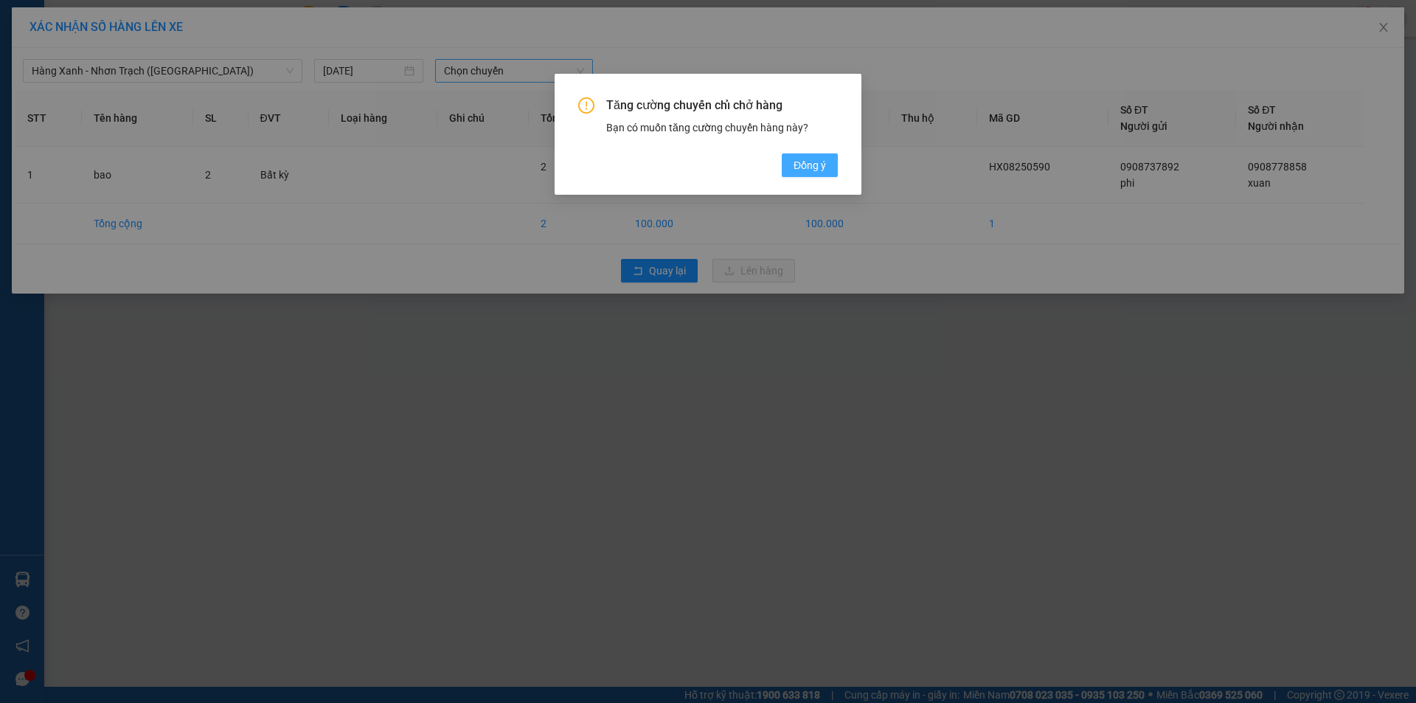
click at [797, 159] on span "Đồng ý" at bounding box center [810, 165] width 32 height 16
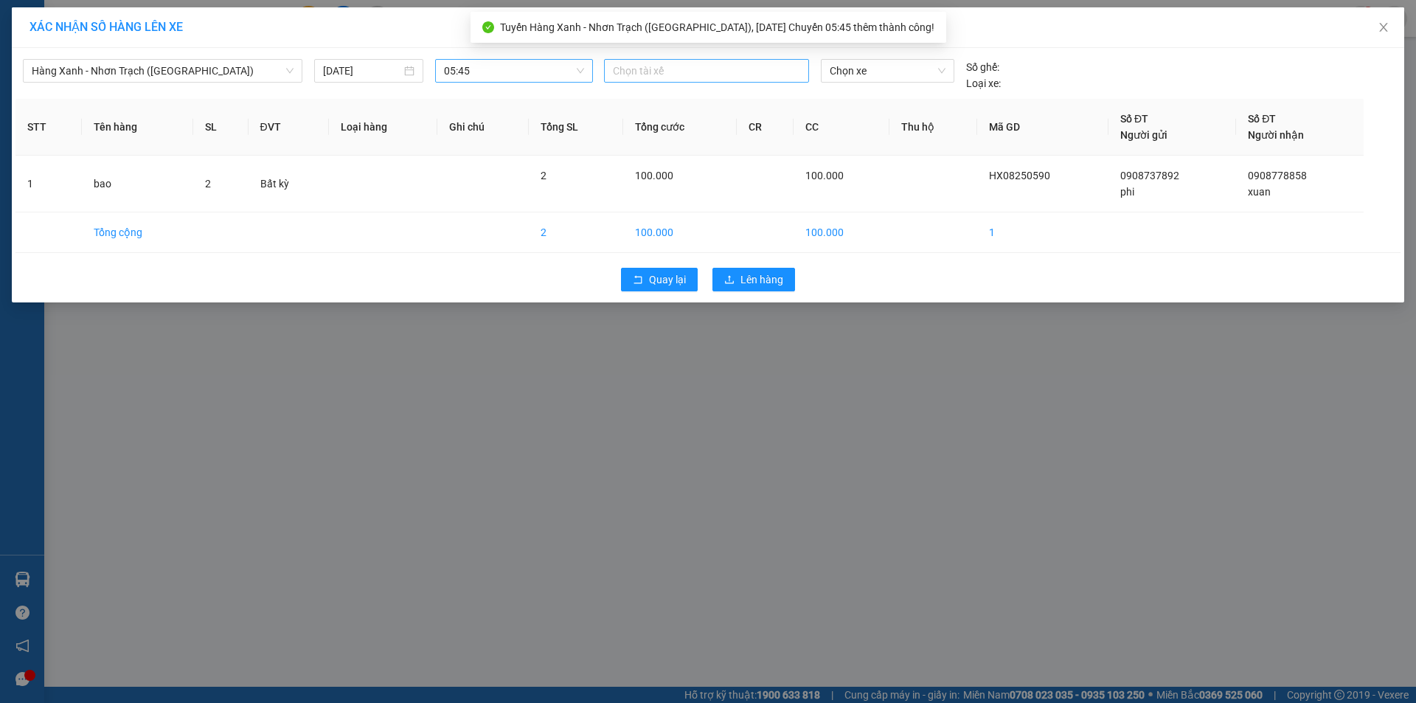
click at [681, 74] on div at bounding box center [707, 71] width 198 height 18
type input "binh"
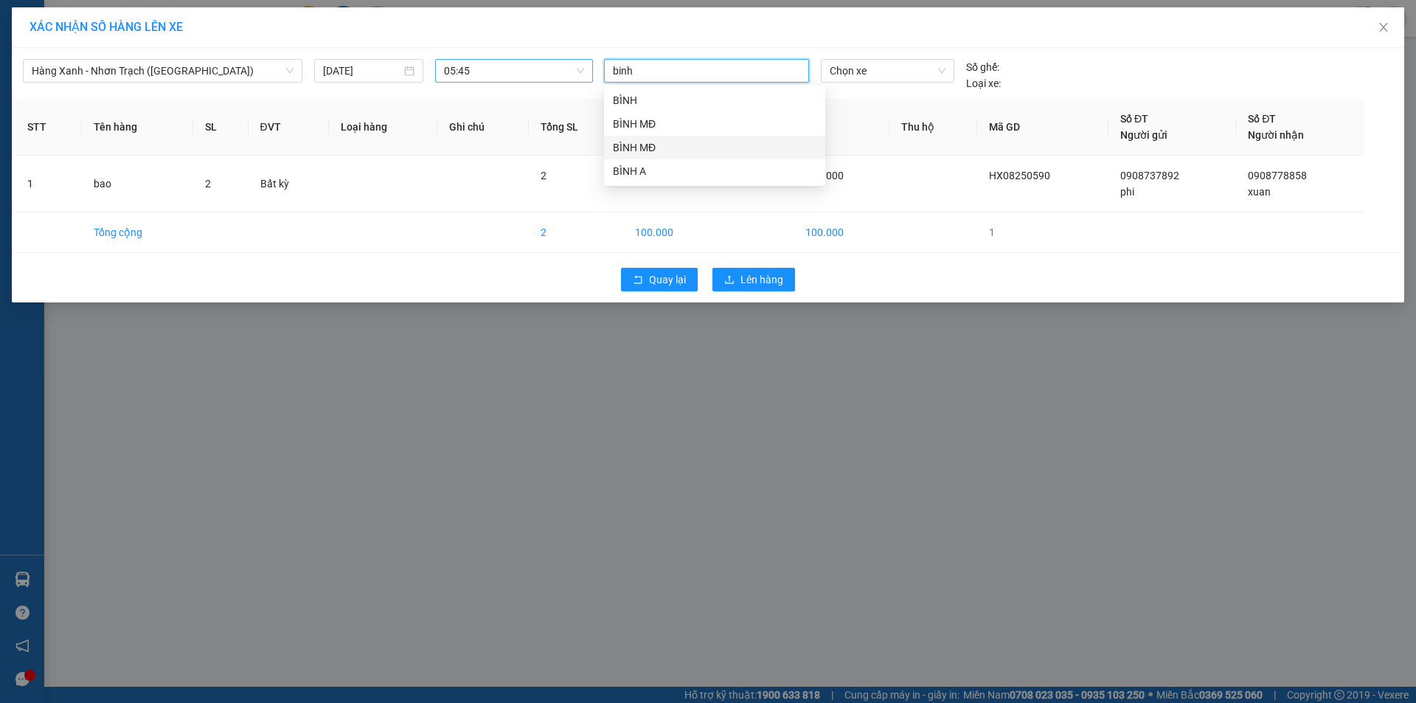
click at [649, 148] on div "BÌNH MĐ" at bounding box center [715, 147] width 204 height 16
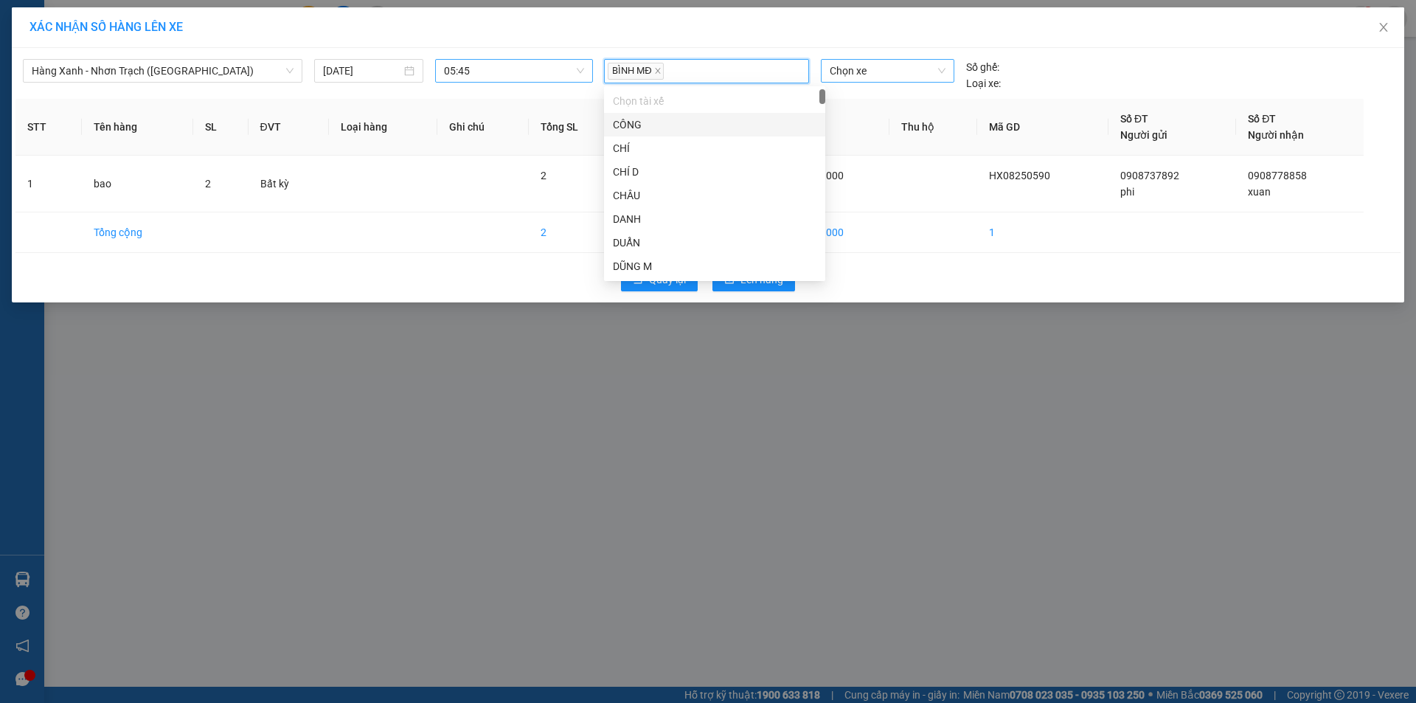
click at [862, 75] on span "Chọn xe" at bounding box center [887, 71] width 115 height 22
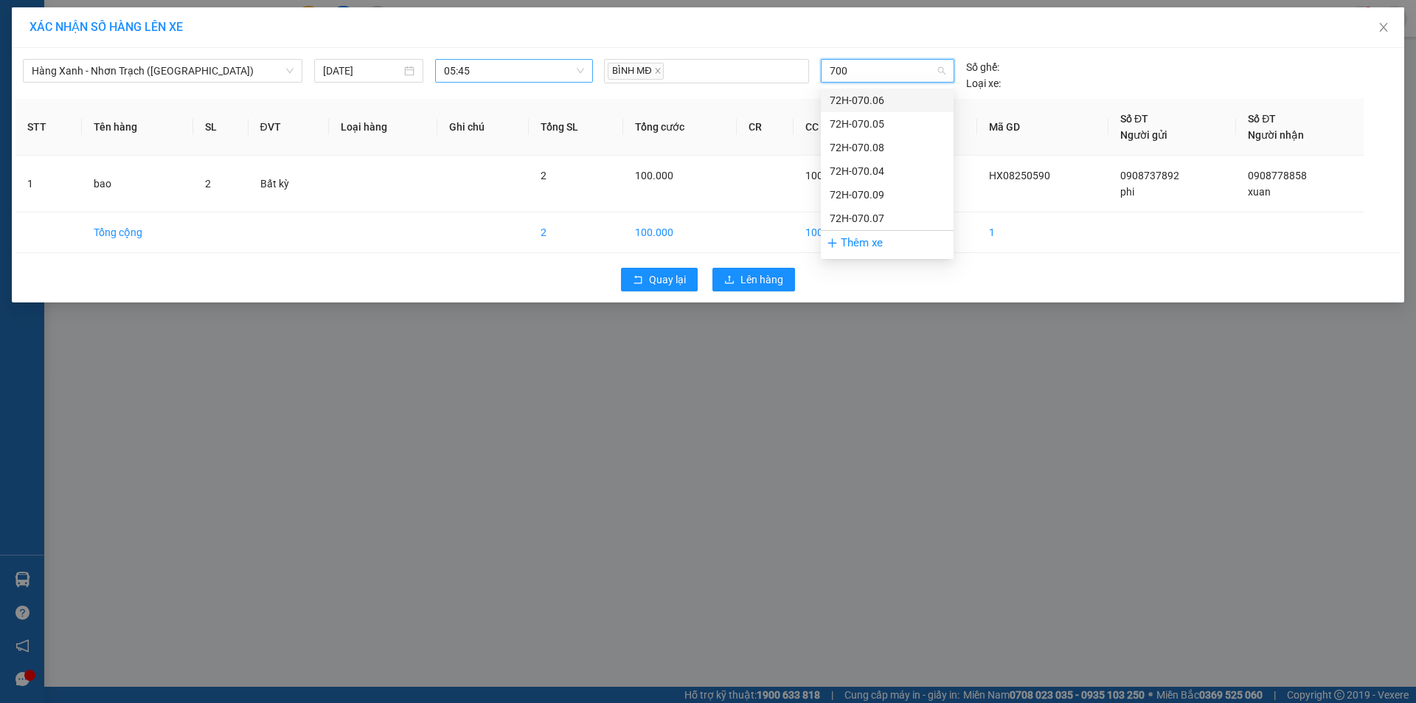
type input "7009"
click at [869, 101] on div "72H-070.09" at bounding box center [887, 100] width 115 height 16
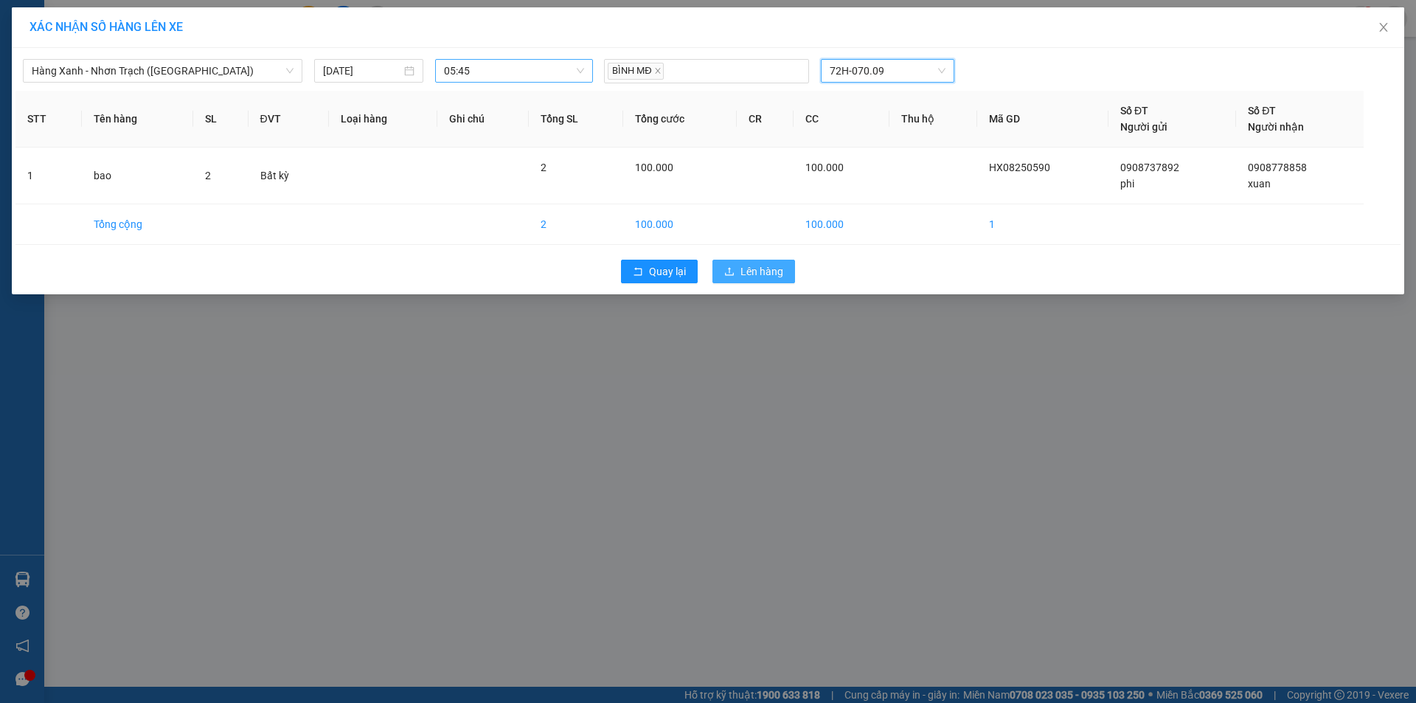
drag, startPoint x: 743, startPoint y: 275, endPoint x: 758, endPoint y: 282, distance: 16.2
click at [744, 274] on span "Lên hàng" at bounding box center [762, 271] width 43 height 16
